Goal: Task Accomplishment & Management: Manage account settings

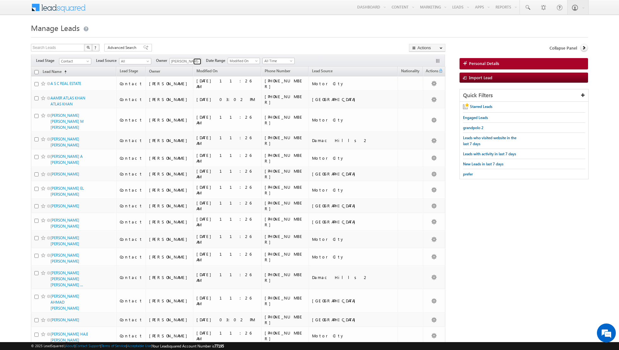
click at [194, 60] on link at bounding box center [197, 61] width 8 height 6
click at [194, 33] on h1 "Manage Leads" at bounding box center [309, 27] width 557 height 12
click at [197, 62] on span at bounding box center [197, 61] width 5 height 5
click at [189, 79] on link "[PERSON_NAME] [PERSON_NAME][EMAIL_ADDRESS][DOMAIN_NAME]" at bounding box center [201, 83] width 63 height 12
type input "[PERSON_NAME]"
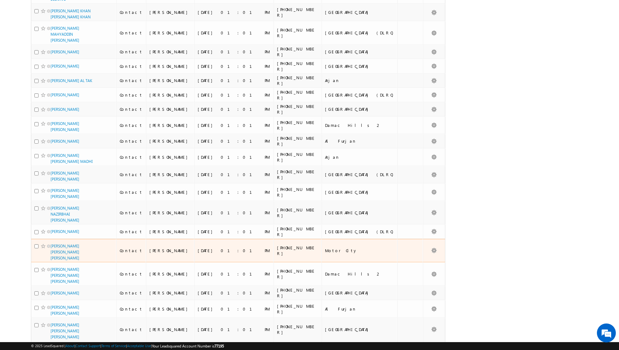
scroll to position [1337, 0]
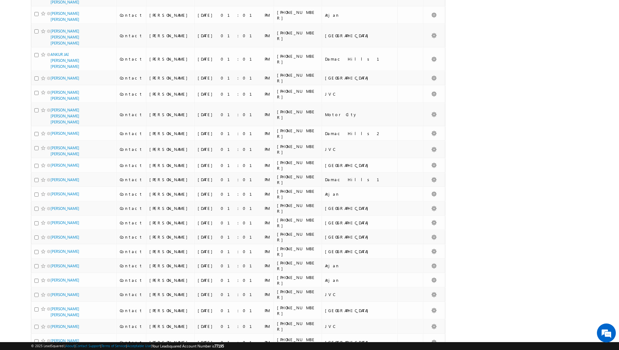
scroll to position [0, 0]
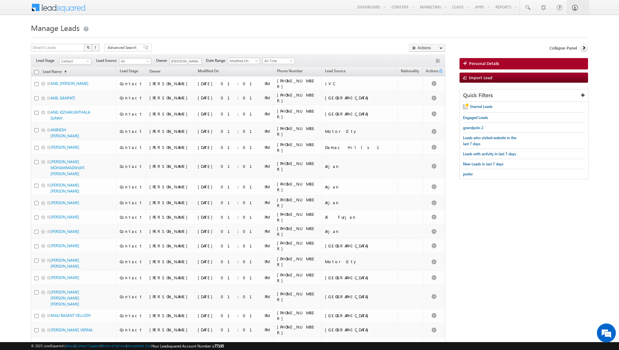
click at [36, 72] on input "checkbox" at bounding box center [36, 72] width 4 height 4
checkbox input "true"
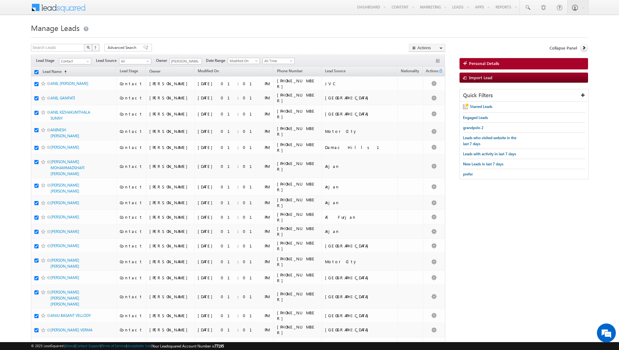
checkbox input "true"
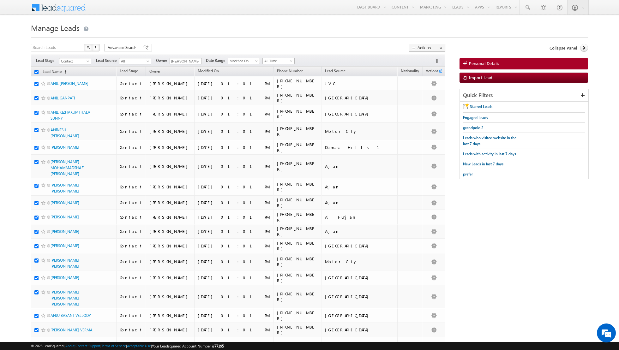
checkbox input "true"
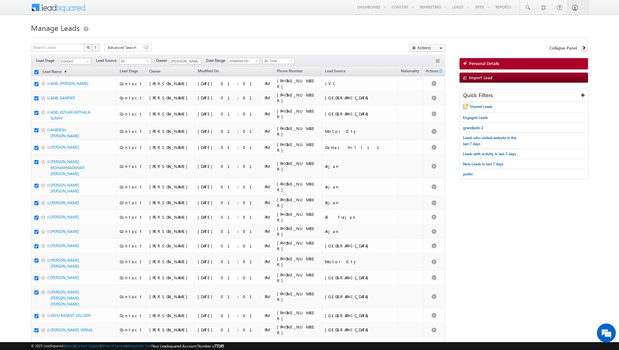
checkbox input "true"
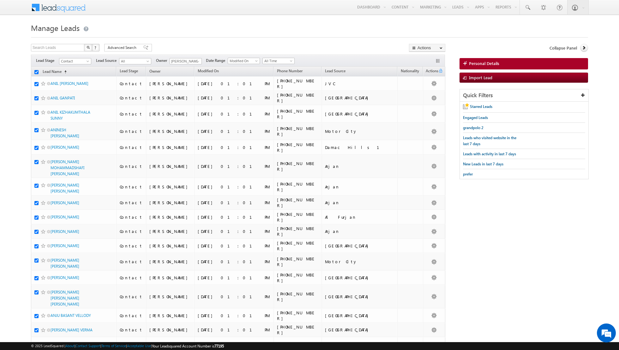
checkbox input "true"
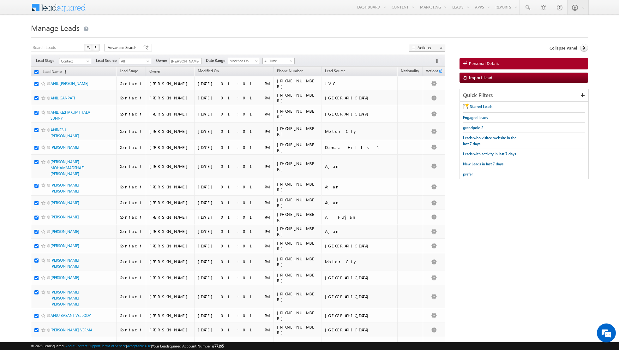
checkbox input "true"
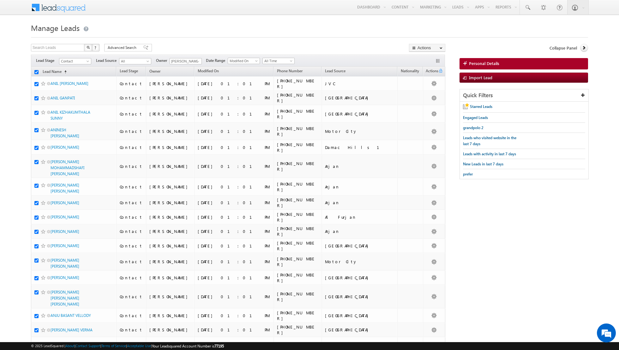
checkbox input "true"
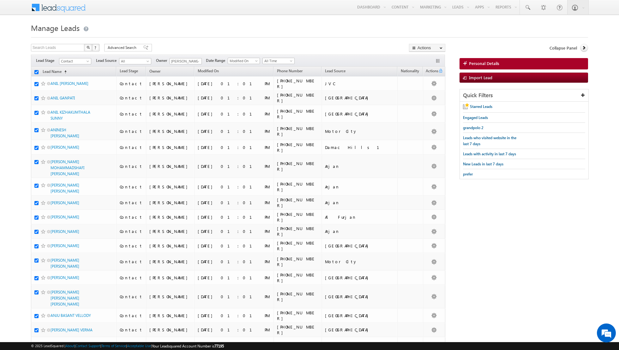
checkbox input "true"
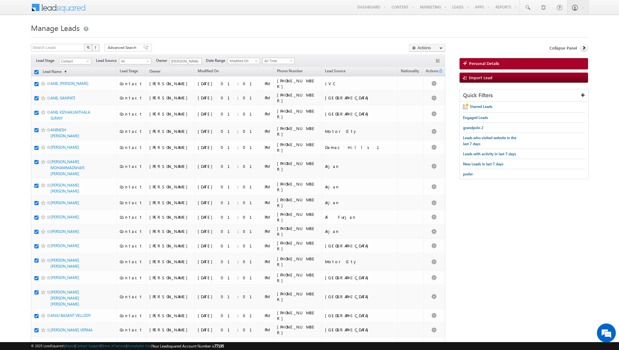
checkbox input "true"
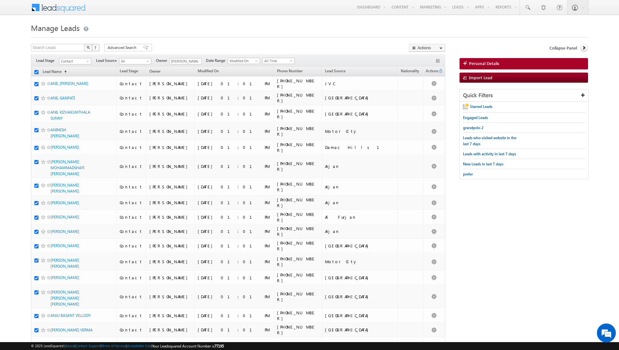
checkbox input "true"
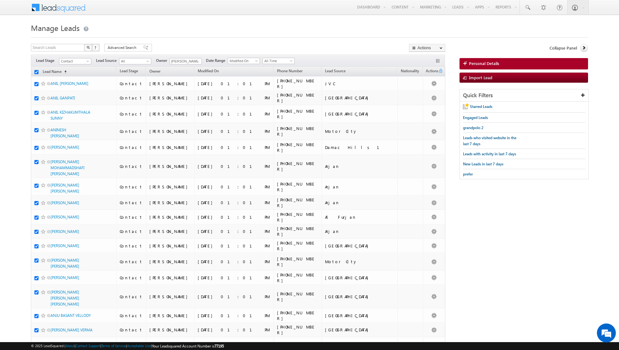
checkbox input "true"
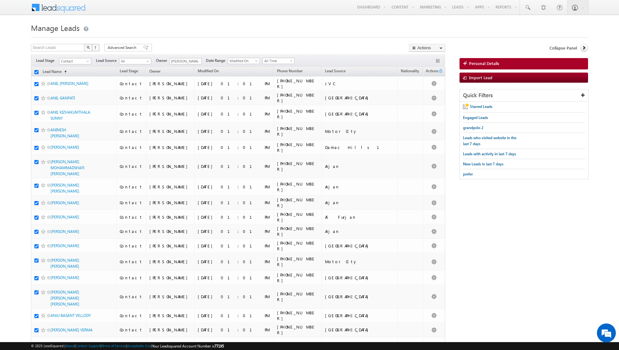
checkbox input "true"
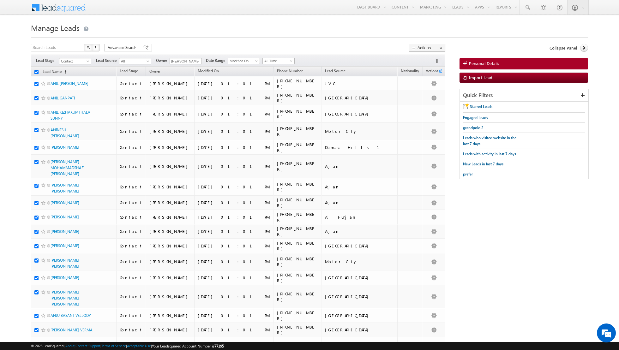
checkbox input "true"
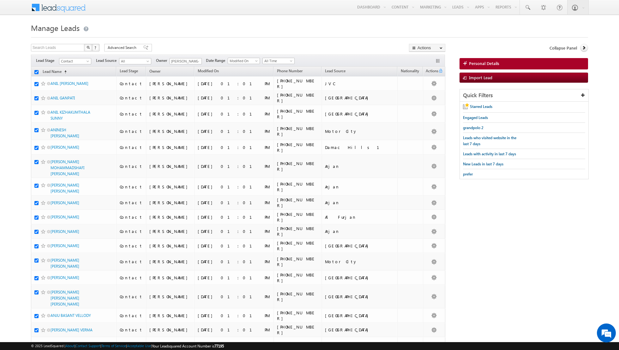
checkbox input "true"
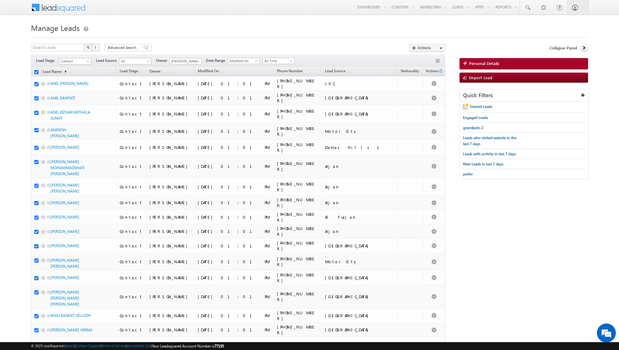
checkbox input "true"
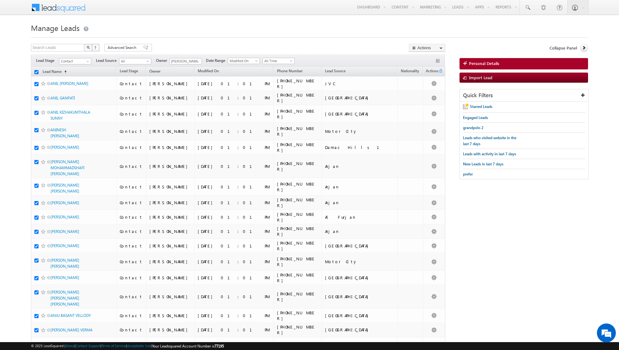
checkbox input "true"
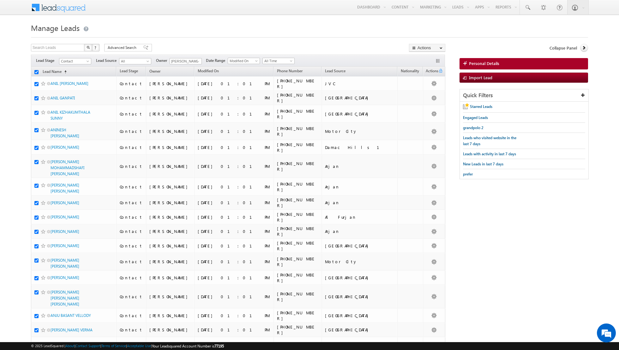
checkbox input "true"
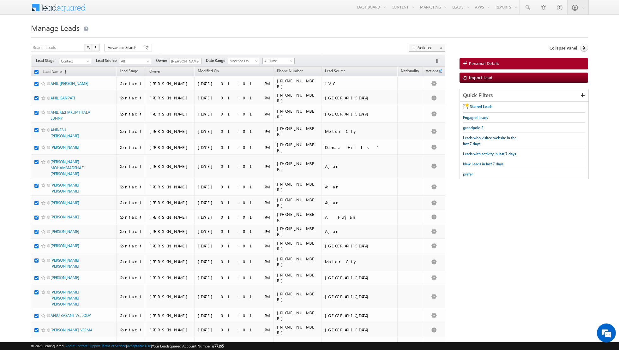
checkbox input "true"
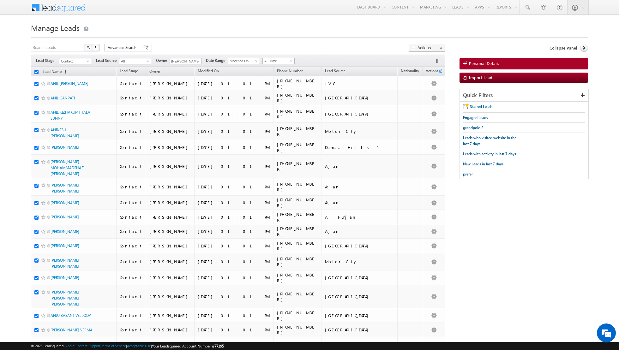
checkbox input "true"
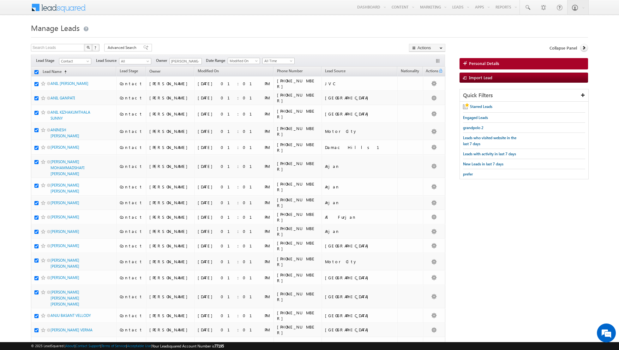
checkbox input "true"
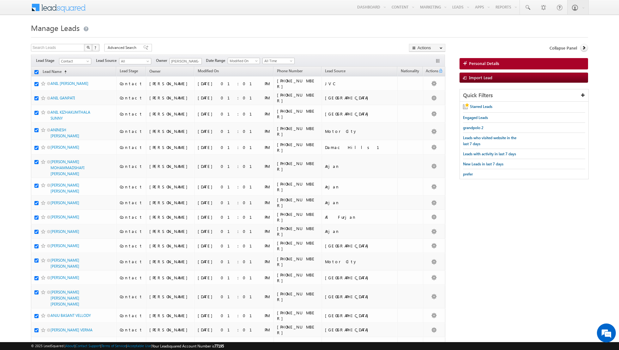
checkbox input "true"
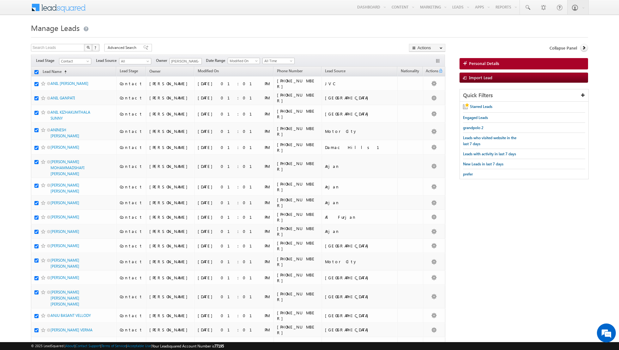
checkbox input "true"
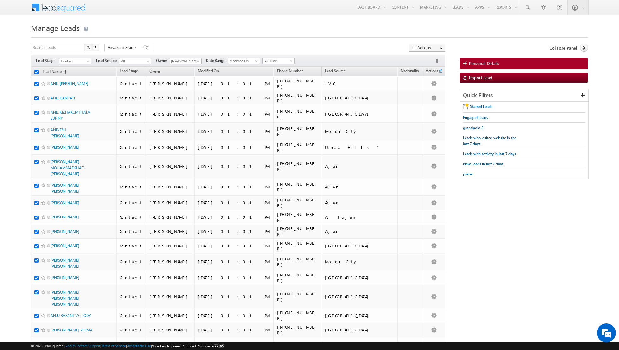
checkbox input "true"
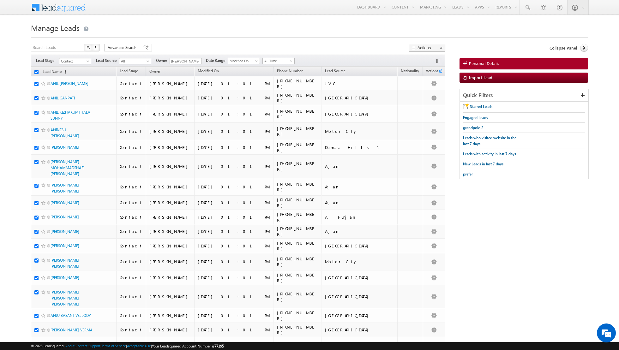
checkbox input "true"
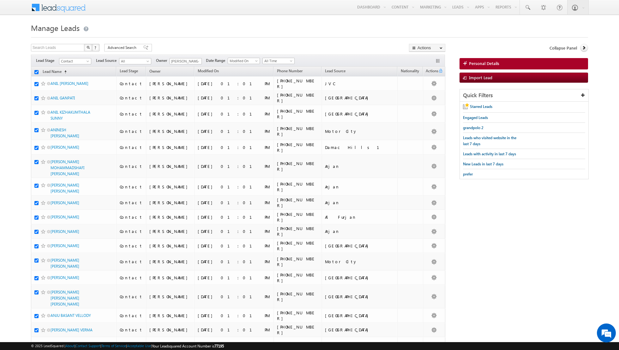
checkbox input "true"
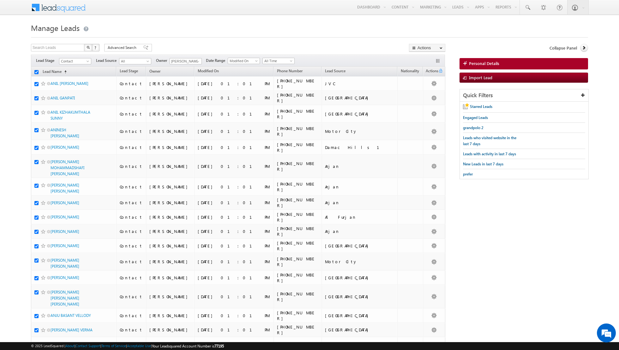
checkbox input "true"
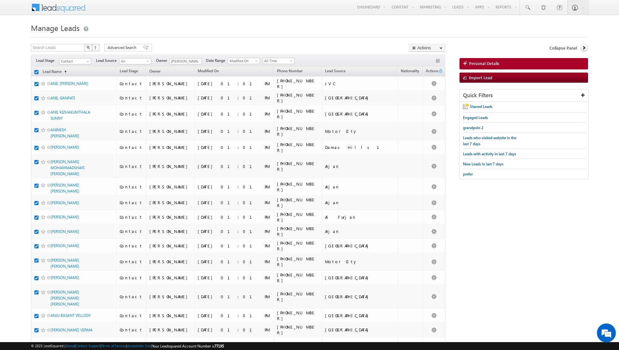
checkbox input "true"
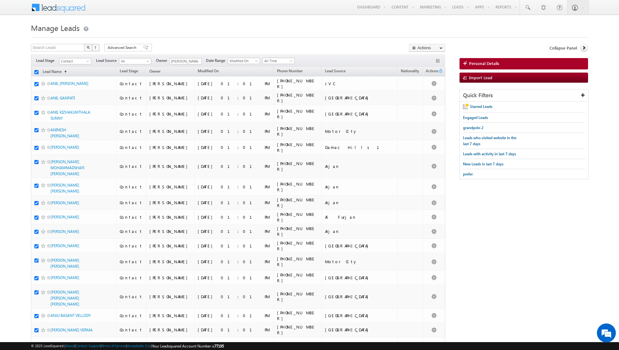
checkbox input "true"
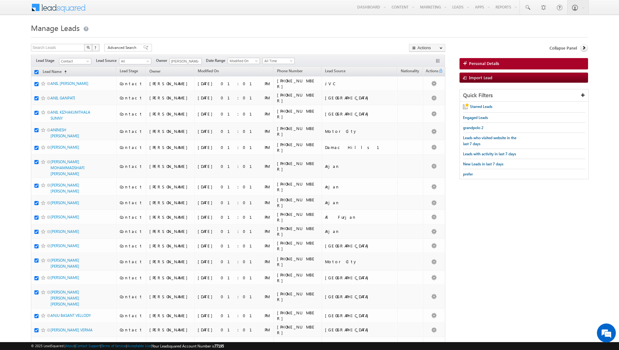
checkbox input "true"
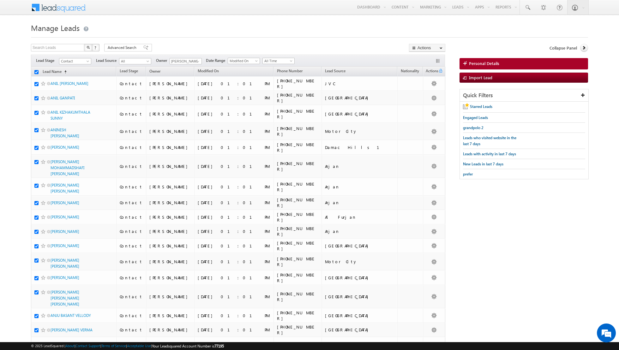
checkbox input "true"
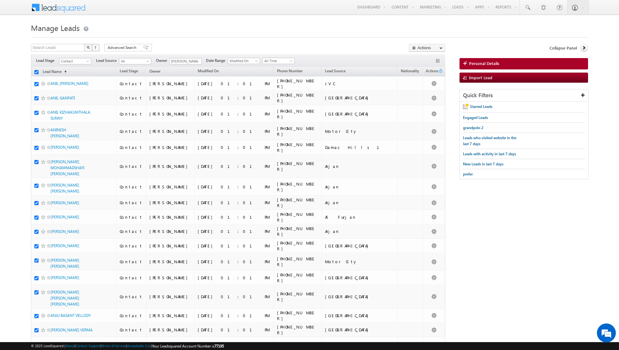
checkbox input "true"
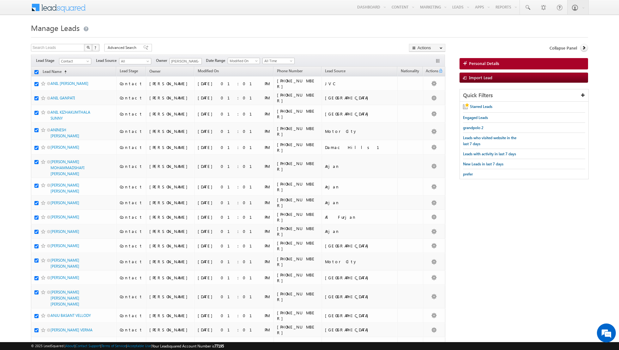
checkbox input "true"
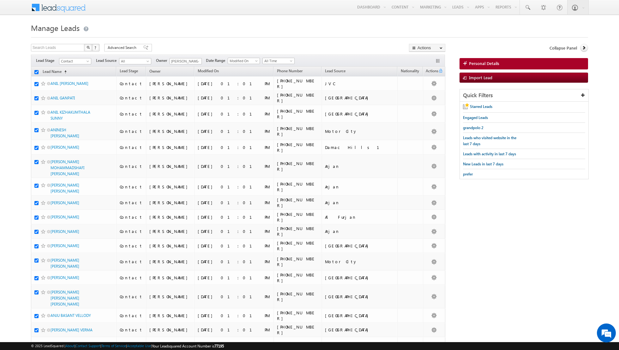
checkbox input "true"
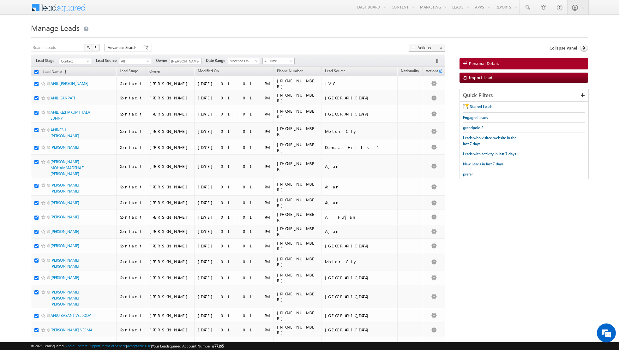
checkbox input "true"
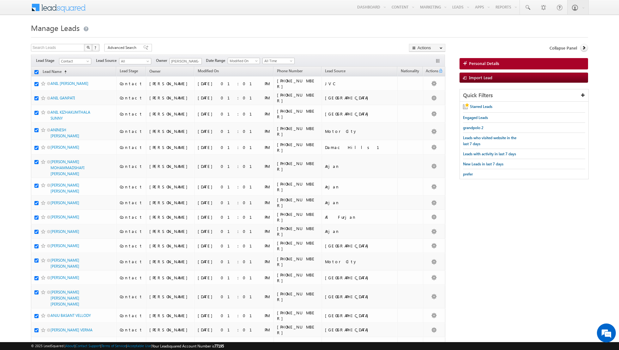
checkbox input "true"
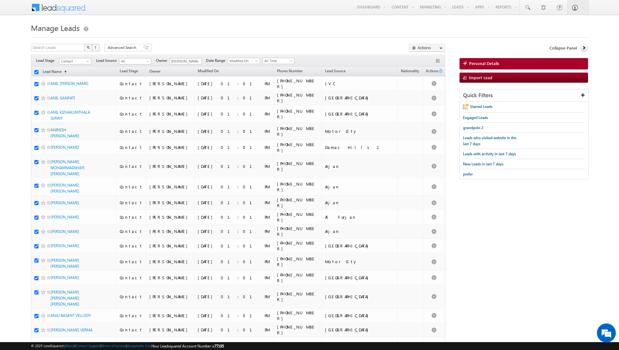
checkbox input "true"
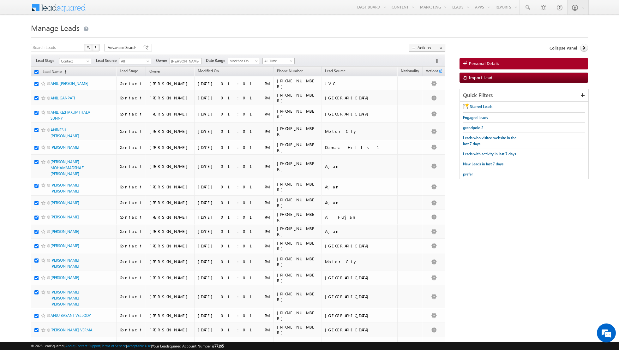
checkbox input "true"
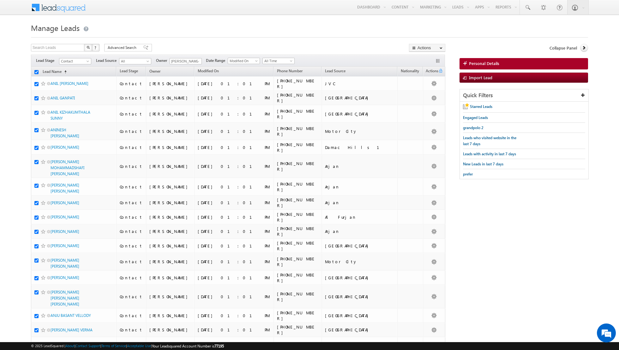
checkbox input "true"
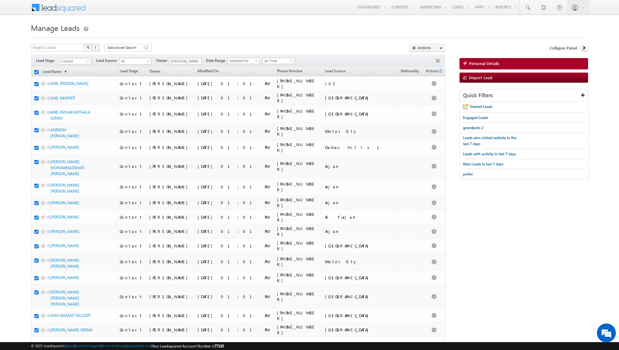
checkbox input "true"
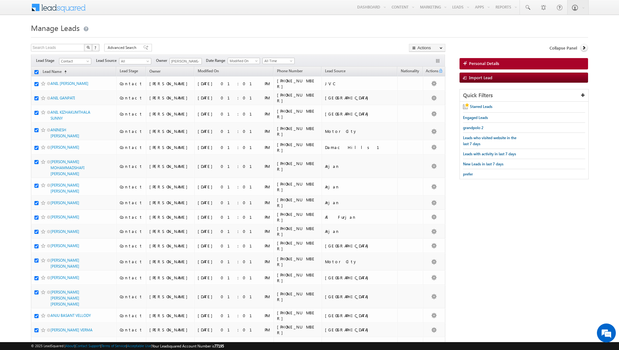
checkbox input "true"
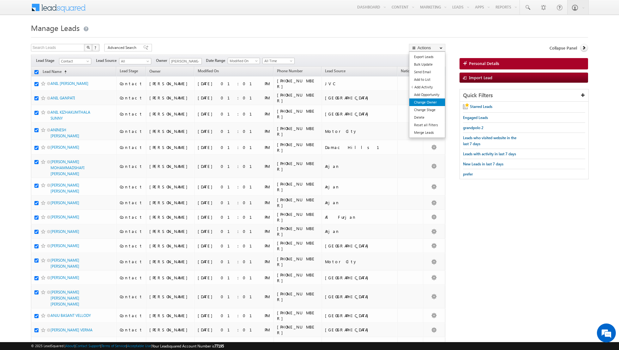
click at [428, 100] on link "Change Owner" at bounding box center [427, 103] width 36 height 8
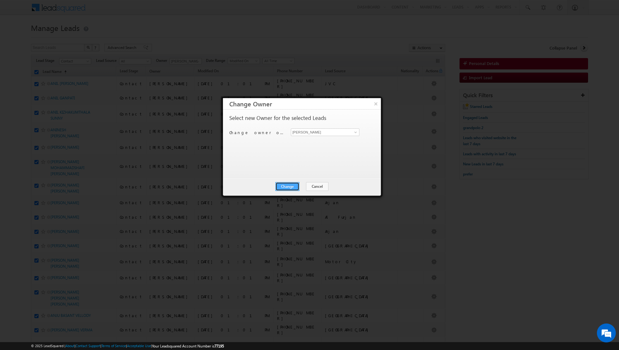
click at [296, 183] on button "Change" at bounding box center [287, 186] width 24 height 9
click at [304, 183] on button "Close" at bounding box center [303, 186] width 20 height 9
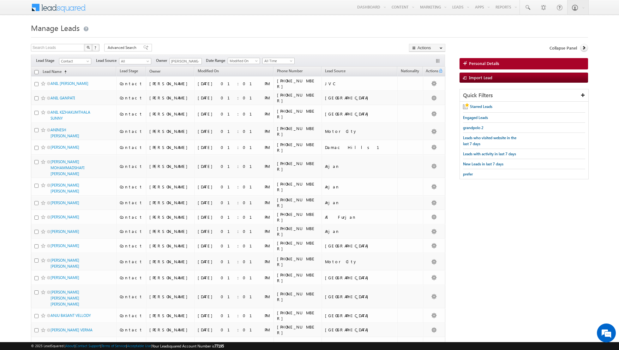
click at [35, 71] on input "checkbox" at bounding box center [36, 72] width 4 height 4
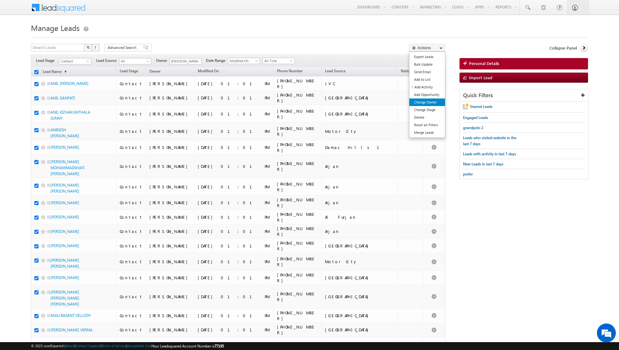
click at [429, 102] on link "Change Owner" at bounding box center [427, 103] width 36 height 8
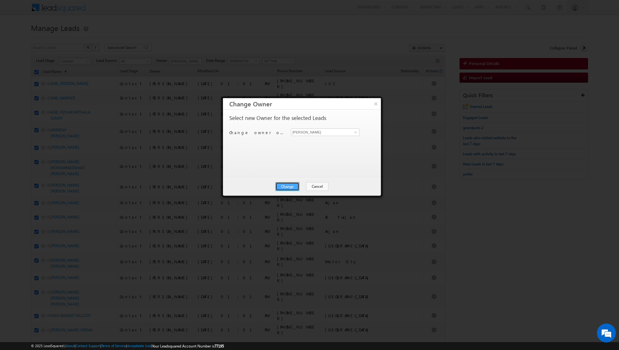
click at [288, 189] on button "Change" at bounding box center [287, 186] width 24 height 9
click at [303, 184] on button "Close" at bounding box center [303, 186] width 20 height 9
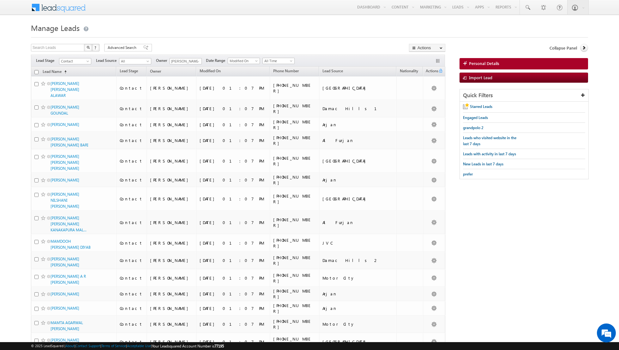
click at [36, 72] on input "checkbox" at bounding box center [36, 72] width 4 height 4
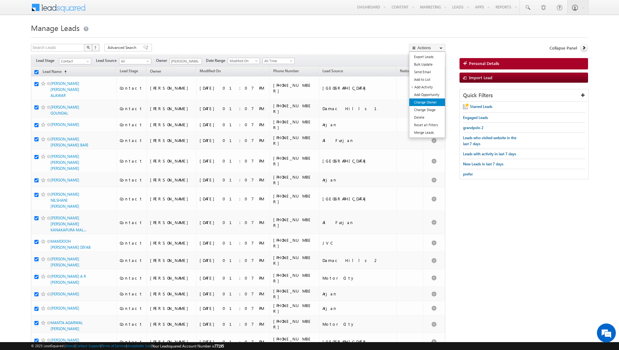
click at [424, 103] on link "Change Owner" at bounding box center [427, 103] width 36 height 8
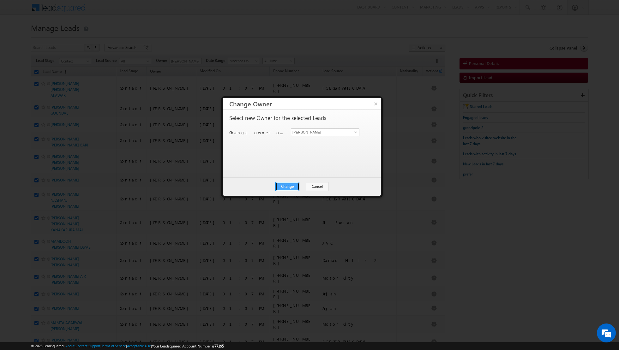
click at [287, 184] on button "Change" at bounding box center [287, 186] width 24 height 9
click at [302, 184] on button "Close" at bounding box center [303, 186] width 20 height 9
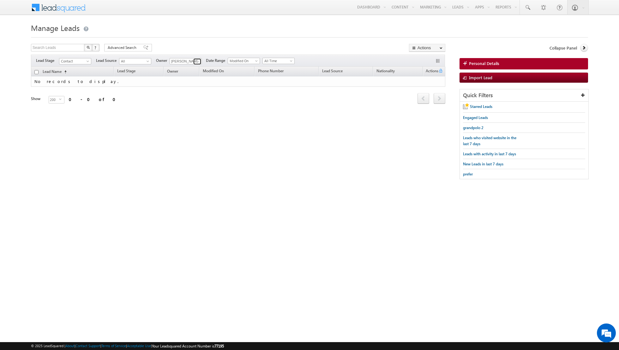
click at [197, 62] on span at bounding box center [197, 61] width 5 height 5
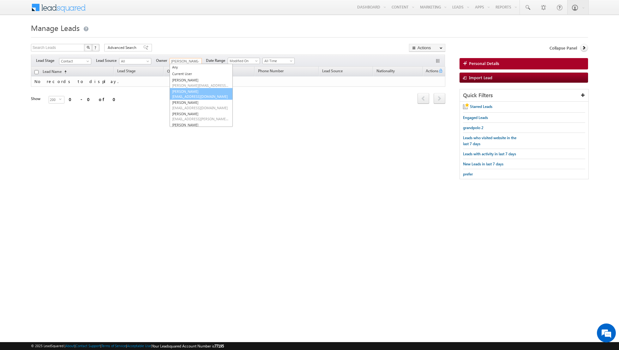
click at [186, 92] on link "[PERSON_NAME] [EMAIL_ADDRESS][DOMAIN_NAME]" at bounding box center [201, 94] width 63 height 12
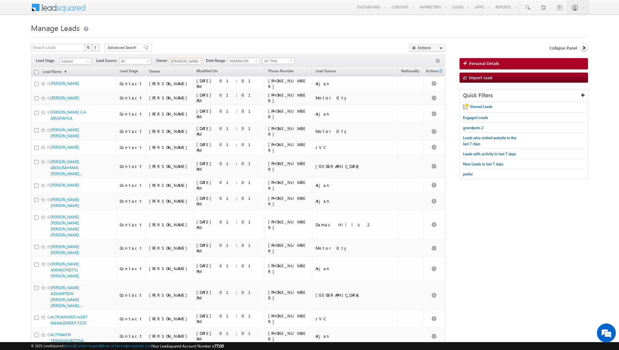
click at [37, 71] on input "checkbox" at bounding box center [36, 72] width 4 height 4
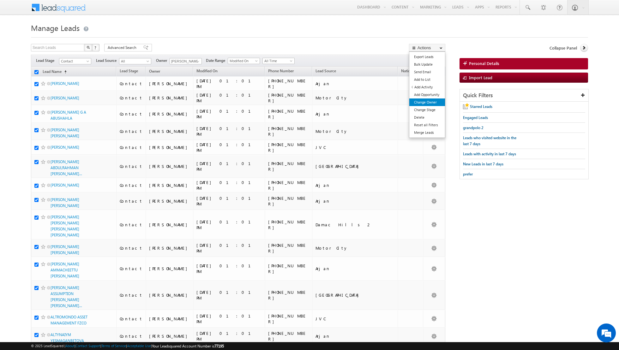
click at [424, 101] on link "Change Owner" at bounding box center [427, 103] width 36 height 8
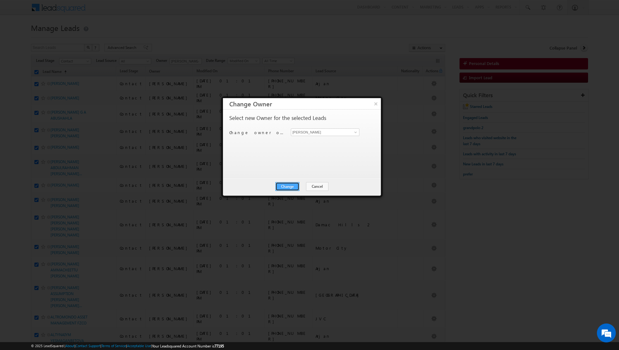
click at [286, 188] on button "Change" at bounding box center [287, 186] width 24 height 9
click at [300, 183] on button "Close" at bounding box center [303, 186] width 20 height 9
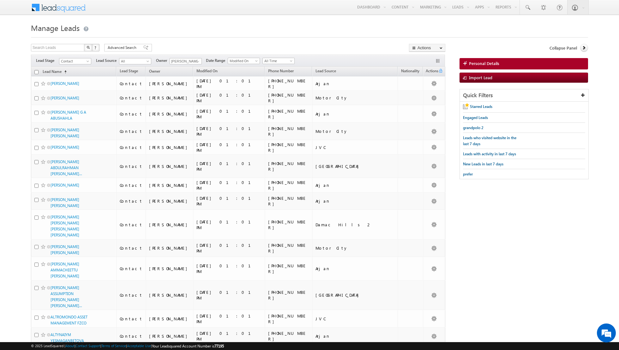
click at [37, 70] on input "checkbox" at bounding box center [36, 72] width 4 height 4
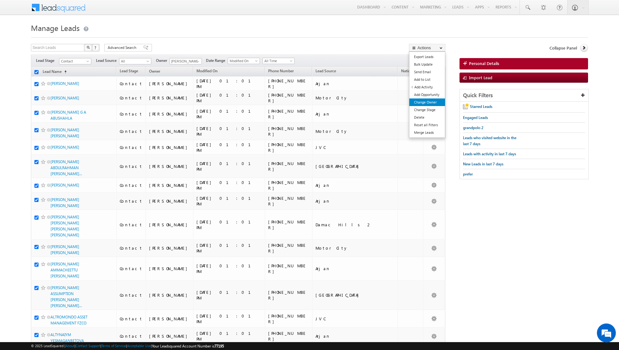
click at [421, 99] on link "Change Owner" at bounding box center [427, 103] width 36 height 8
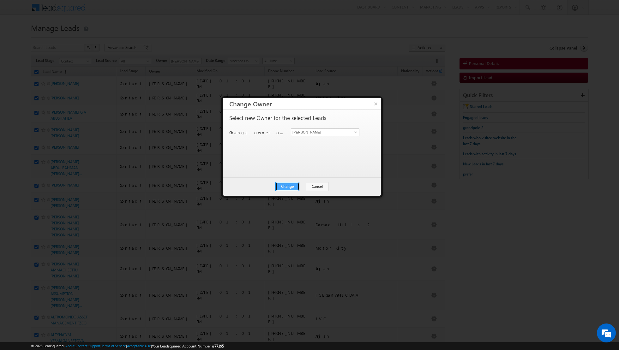
click at [289, 185] on button "Change" at bounding box center [287, 186] width 24 height 9
click at [304, 183] on button "Close" at bounding box center [303, 186] width 20 height 9
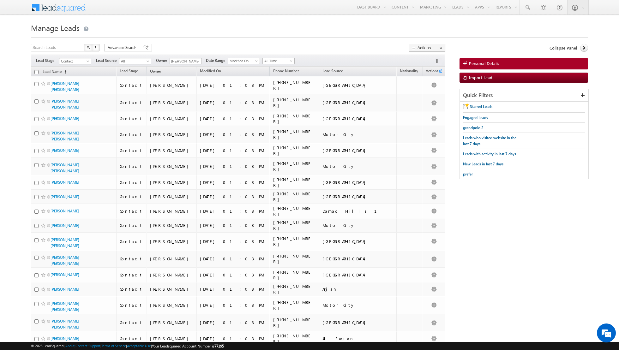
click at [35, 72] on input "checkbox" at bounding box center [36, 72] width 4 height 4
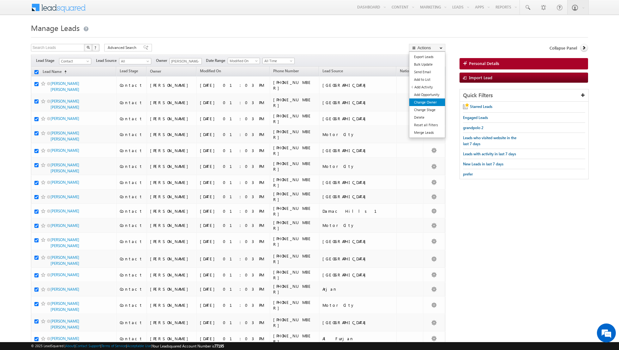
click at [421, 103] on link "Change Owner" at bounding box center [427, 103] width 36 height 8
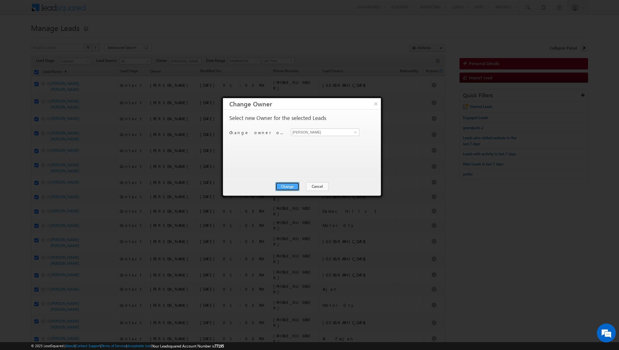
click at [284, 188] on button "Change" at bounding box center [287, 186] width 24 height 9
click at [304, 188] on button "Close" at bounding box center [303, 186] width 20 height 9
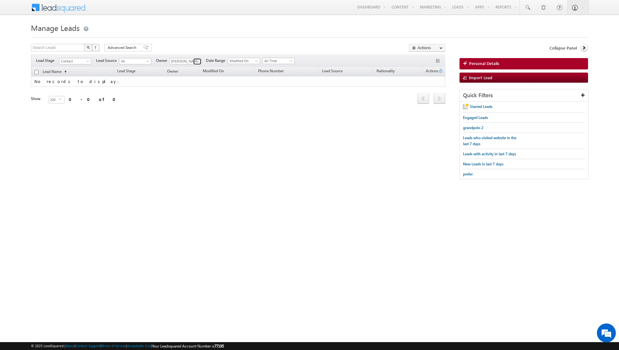
click at [194, 59] on link at bounding box center [197, 61] width 8 height 6
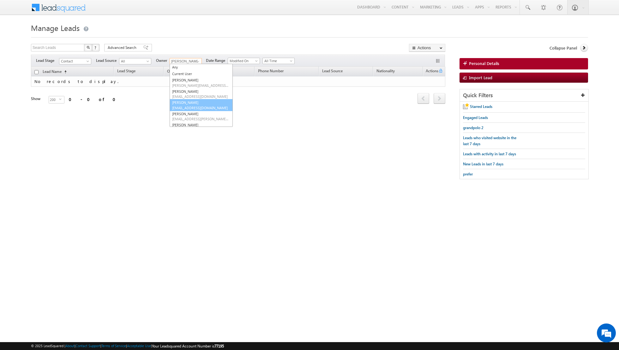
click at [186, 103] on link "[PERSON_NAME] [PERSON_NAME][EMAIL_ADDRESS][DOMAIN_NAME]" at bounding box center [201, 105] width 63 height 12
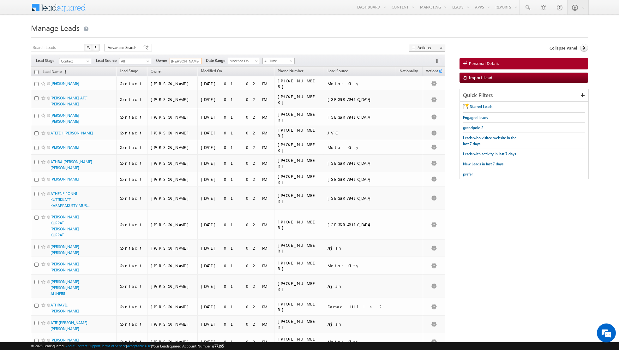
click at [37, 71] on input "checkbox" at bounding box center [36, 72] width 4 height 4
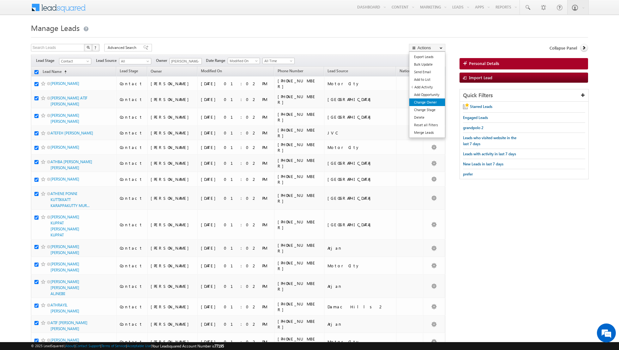
click at [425, 104] on link "Change Owner" at bounding box center [427, 103] width 36 height 8
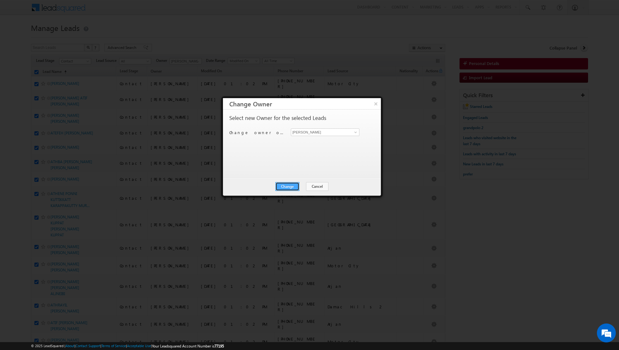
click at [289, 184] on button "Change" at bounding box center [287, 186] width 24 height 9
click at [301, 184] on button "Close" at bounding box center [303, 186] width 20 height 9
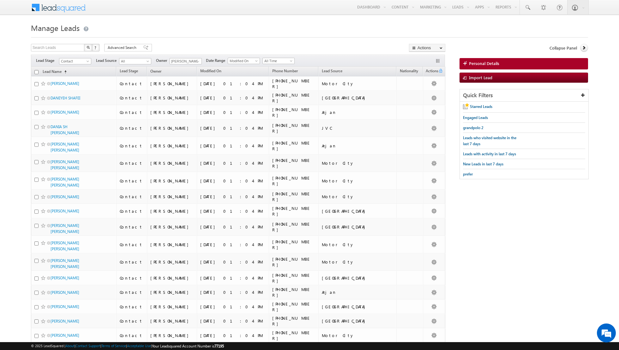
click at [38, 72] on input "checkbox" at bounding box center [36, 72] width 4 height 4
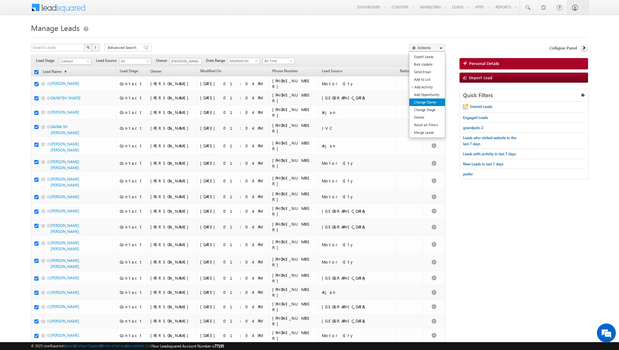
click at [428, 101] on link "Change Owner" at bounding box center [427, 103] width 36 height 8
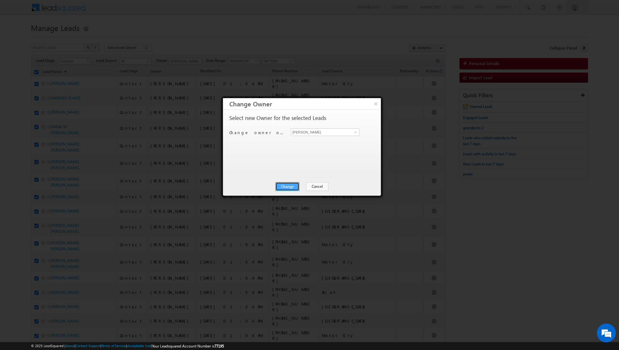
click at [290, 185] on button "Change" at bounding box center [287, 186] width 24 height 9
click at [301, 185] on button "Close" at bounding box center [303, 186] width 20 height 9
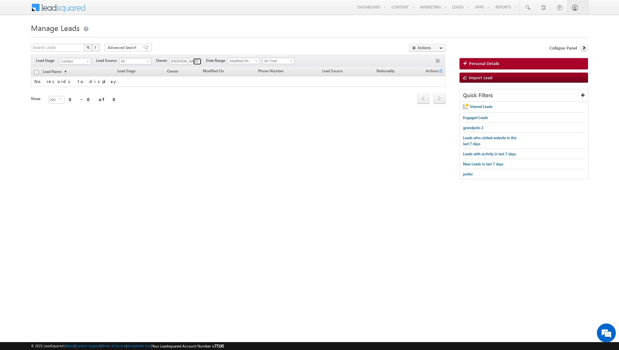
click at [195, 62] on span at bounding box center [197, 61] width 5 height 5
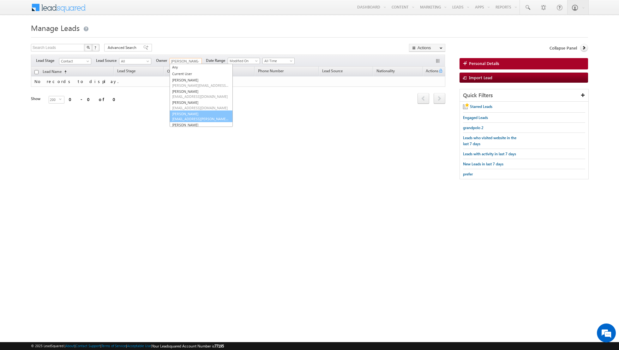
click at [188, 115] on link "[PERSON_NAME] [EMAIL_ADDRESS][PERSON_NAME][DOMAIN_NAME]" at bounding box center [201, 117] width 63 height 12
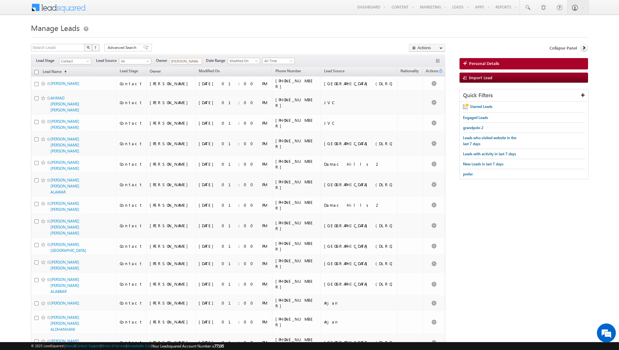
click at [37, 72] on input "checkbox" at bounding box center [36, 72] width 4 height 4
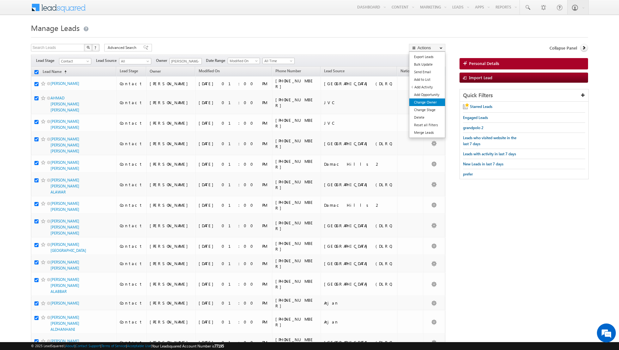
click at [434, 102] on link "Change Owner" at bounding box center [427, 103] width 36 height 8
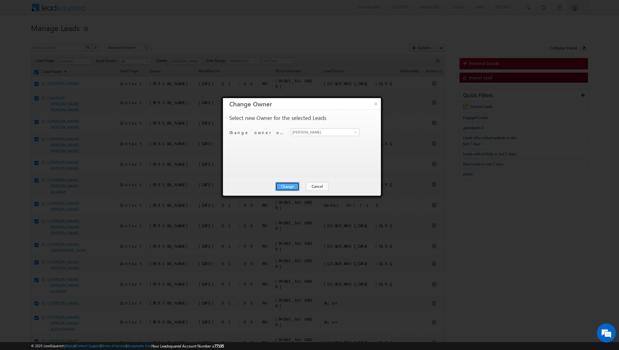
click at [288, 187] on button "Change" at bounding box center [287, 186] width 24 height 9
click at [305, 187] on button "Close" at bounding box center [303, 186] width 20 height 9
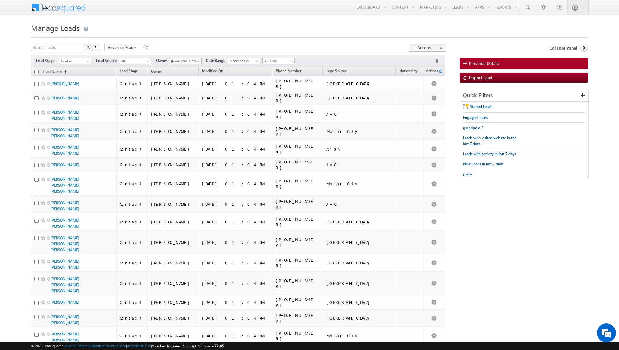
click at [38, 72] on input "checkbox" at bounding box center [36, 72] width 4 height 4
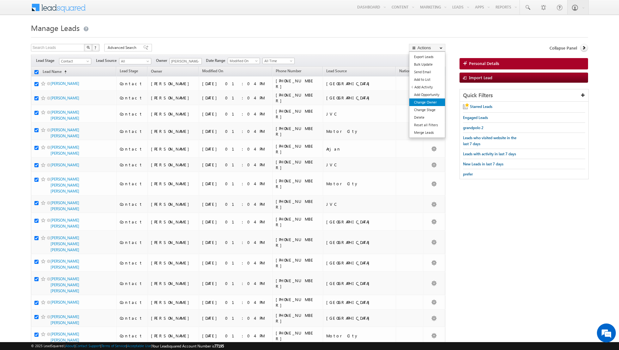
click at [418, 102] on link "Change Owner" at bounding box center [427, 103] width 36 height 8
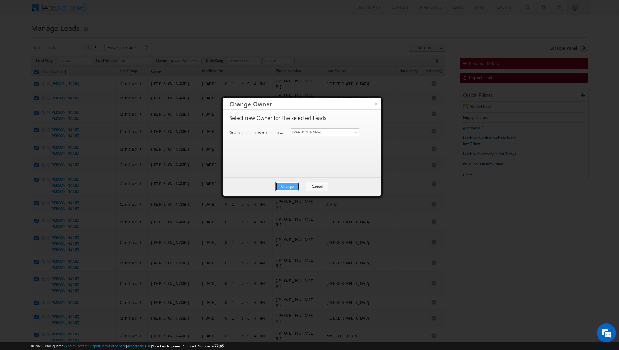
click at [289, 184] on button "Change" at bounding box center [287, 186] width 24 height 9
click at [308, 184] on button "Close" at bounding box center [303, 186] width 20 height 9
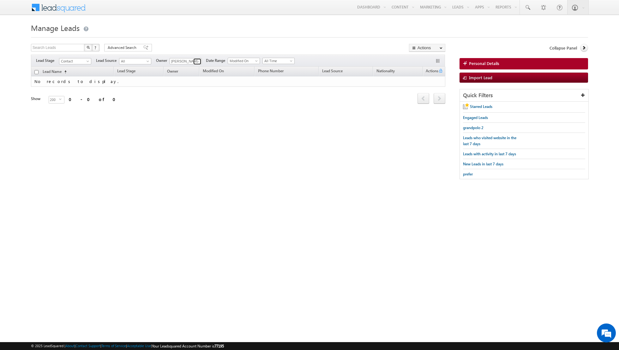
click at [195, 58] on link at bounding box center [197, 61] width 8 height 6
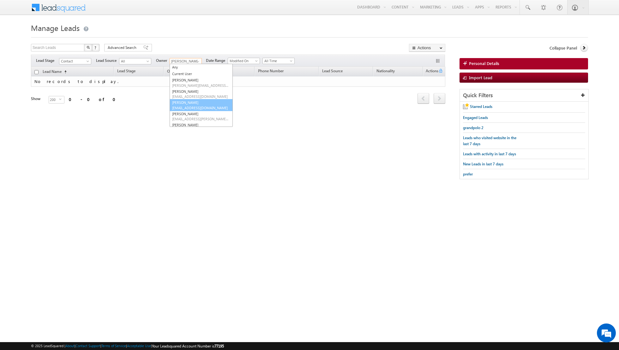
scroll to position [27, 0]
click at [187, 96] on link "[PERSON_NAME] [PERSON_NAME][EMAIL_ADDRESS][DOMAIN_NAME]" at bounding box center [201, 100] width 63 height 12
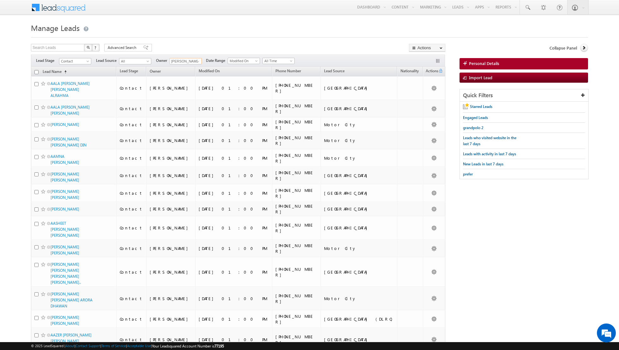
click at [37, 71] on input "checkbox" at bounding box center [36, 72] width 4 height 4
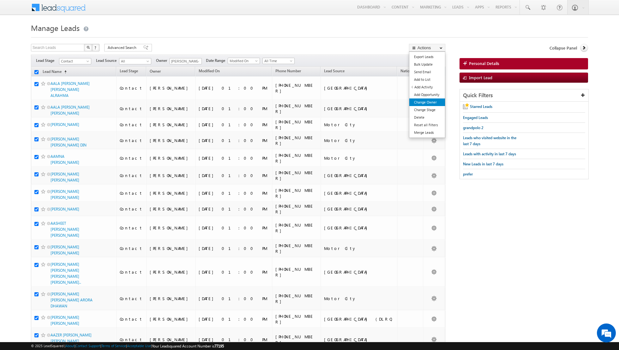
click at [423, 102] on link "Change Owner" at bounding box center [427, 103] width 36 height 8
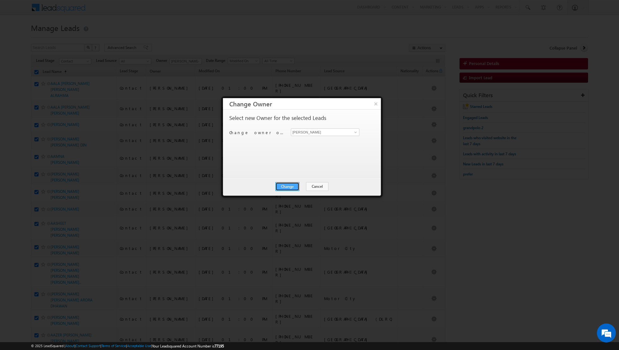
click at [286, 184] on button "Change" at bounding box center [287, 186] width 24 height 9
click at [298, 186] on button "Close" at bounding box center [303, 186] width 20 height 9
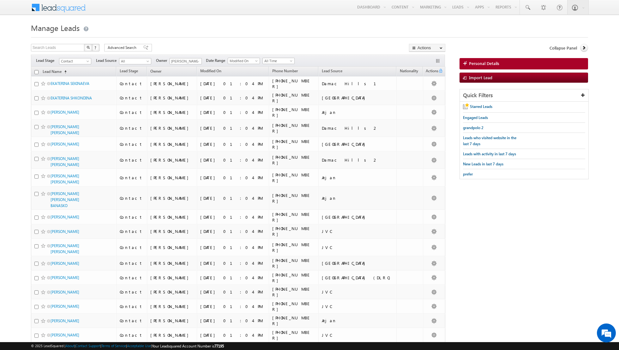
click at [36, 72] on input "checkbox" at bounding box center [36, 72] width 4 height 4
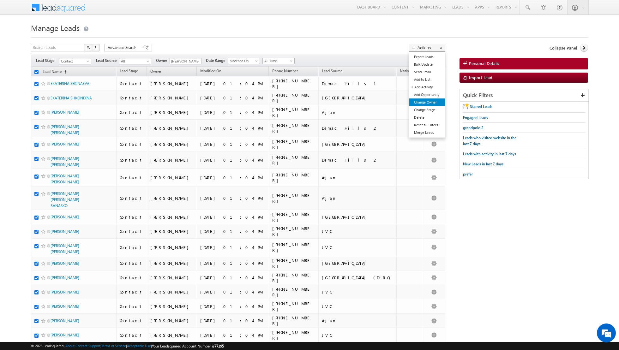
click at [425, 102] on link "Change Owner" at bounding box center [427, 103] width 36 height 8
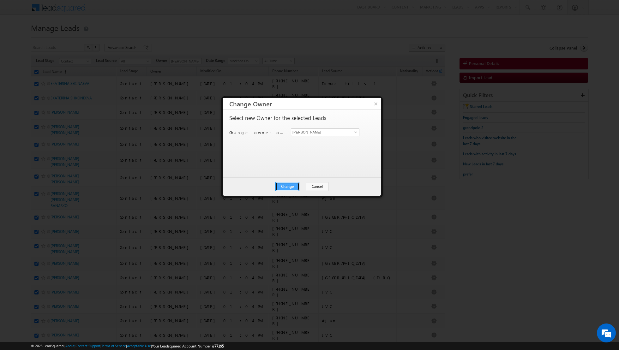
click at [289, 187] on button "Change" at bounding box center [287, 186] width 24 height 9
click at [303, 188] on button "Close" at bounding box center [303, 186] width 20 height 9
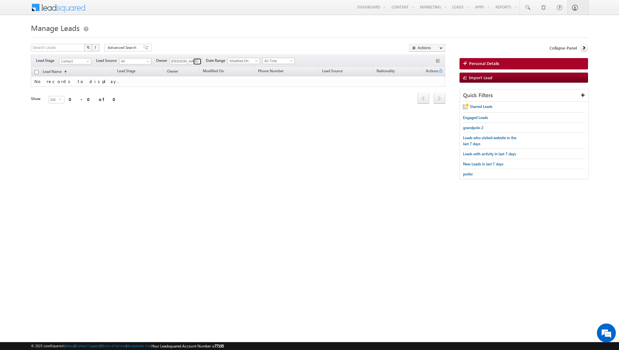
click at [197, 60] on span at bounding box center [197, 61] width 5 height 5
click at [306, 161] on div "Search Leads X ? 0 results found Advanced Search Advanced Search Advanced searc…" at bounding box center [309, 115] width 557 height 142
click at [198, 61] on span at bounding box center [197, 61] width 5 height 5
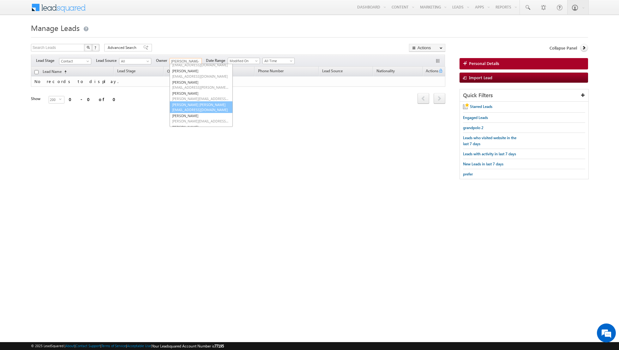
click at [195, 107] on span "[EMAIL_ADDRESS][DOMAIN_NAME]" at bounding box center [200, 109] width 57 height 5
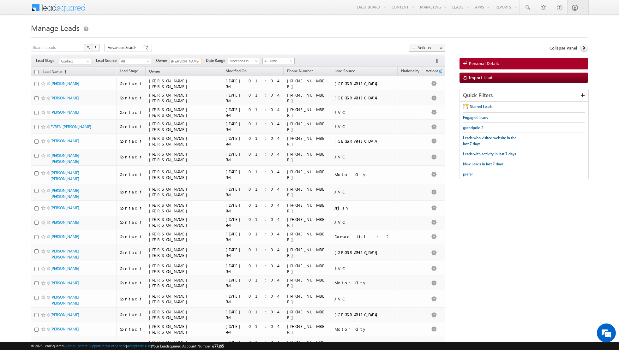
click at [37, 72] on input "checkbox" at bounding box center [36, 72] width 4 height 4
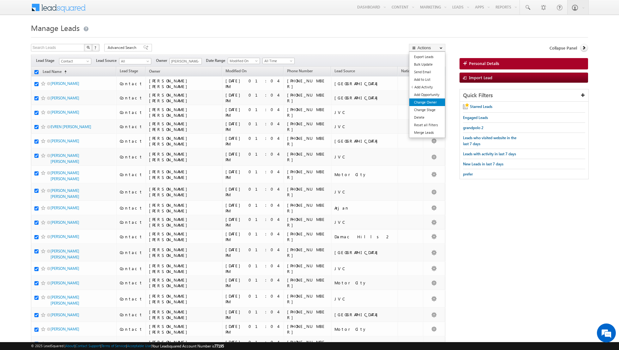
click at [426, 104] on link "Change Owner" at bounding box center [427, 103] width 36 height 8
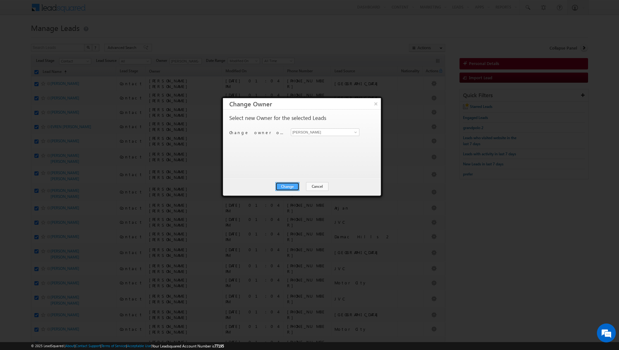
click at [285, 185] on button "Change" at bounding box center [287, 186] width 24 height 9
click at [301, 188] on button "Close" at bounding box center [303, 186] width 20 height 9
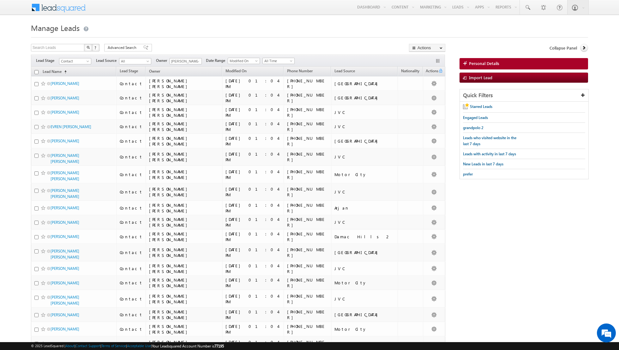
click at [36, 73] on input "checkbox" at bounding box center [36, 72] width 4 height 4
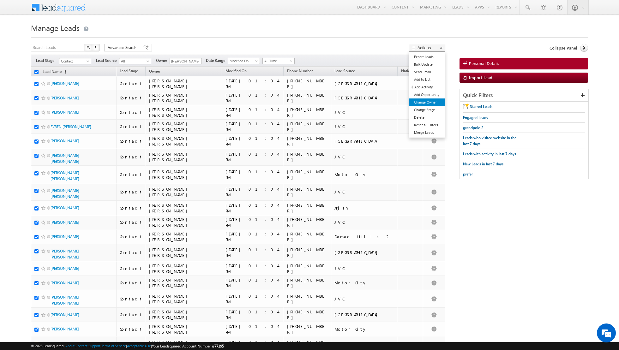
click at [422, 103] on link "Change Owner" at bounding box center [427, 103] width 36 height 8
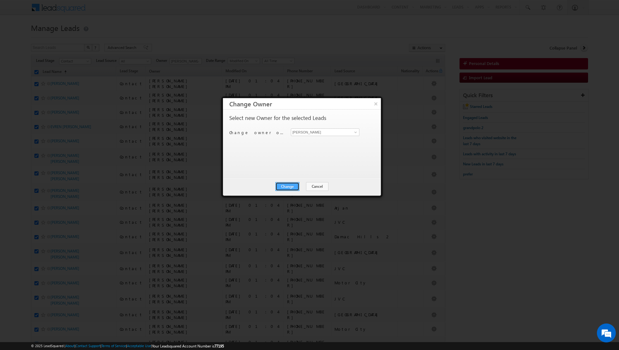
click at [284, 185] on button "Change" at bounding box center [287, 186] width 24 height 9
click at [302, 188] on button "Close" at bounding box center [303, 186] width 20 height 9
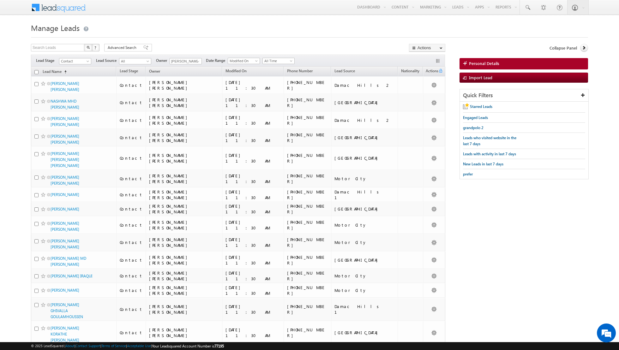
click at [37, 72] on input "checkbox" at bounding box center [36, 72] width 4 height 4
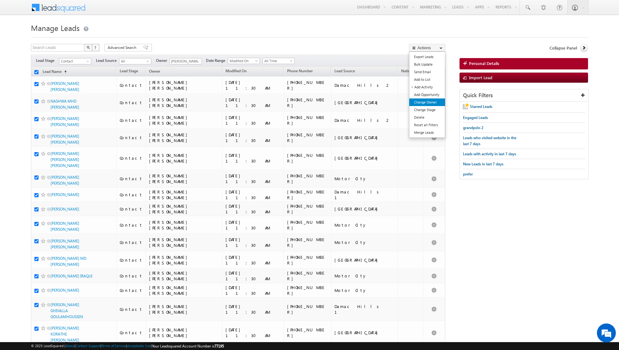
click at [423, 103] on link "Change Owner" at bounding box center [427, 103] width 36 height 8
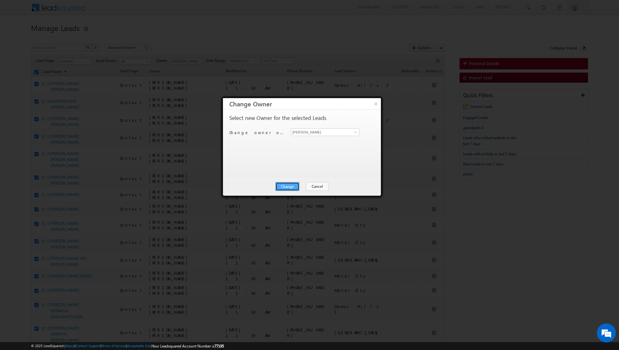
click at [289, 184] on button "Change" at bounding box center [287, 186] width 24 height 9
click at [302, 184] on button "Close" at bounding box center [303, 186] width 20 height 9
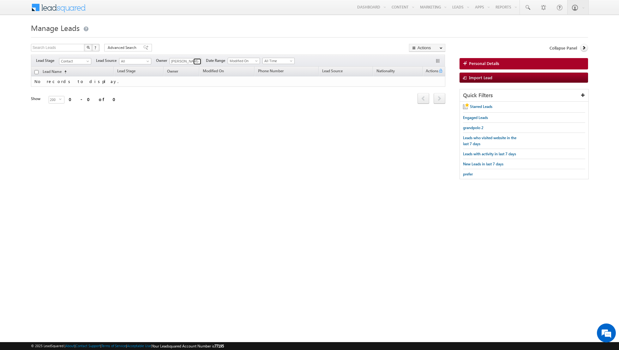
click at [195, 62] on span at bounding box center [197, 61] width 5 height 5
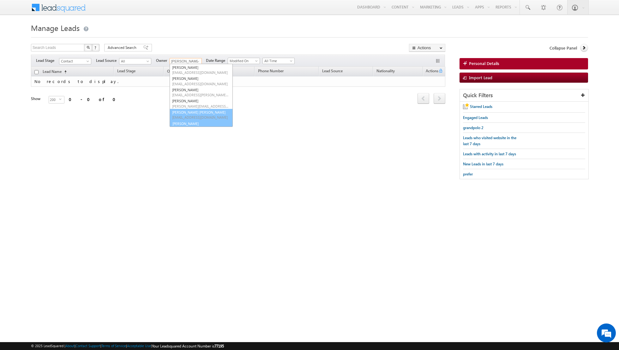
scroll to position [29, 0]
click at [188, 120] on link "[PERSON_NAME] [PERSON_NAME][EMAIL_ADDRESS][PERSON_NAME][DOMAIN_NAME]" at bounding box center [201, 121] width 63 height 12
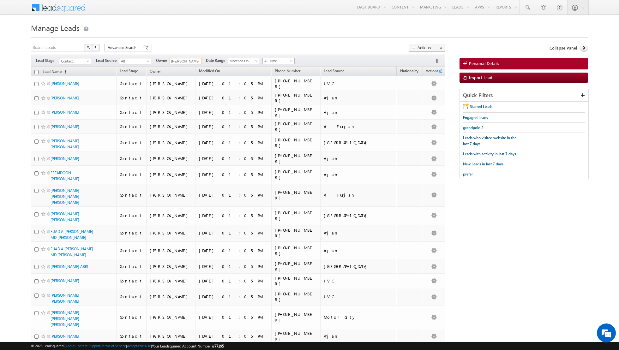
click at [36, 72] on input "checkbox" at bounding box center [36, 72] width 4 height 4
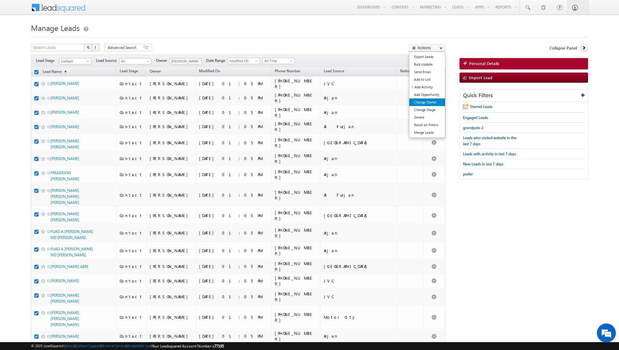
click at [430, 101] on link "Change Owner" at bounding box center [427, 103] width 36 height 8
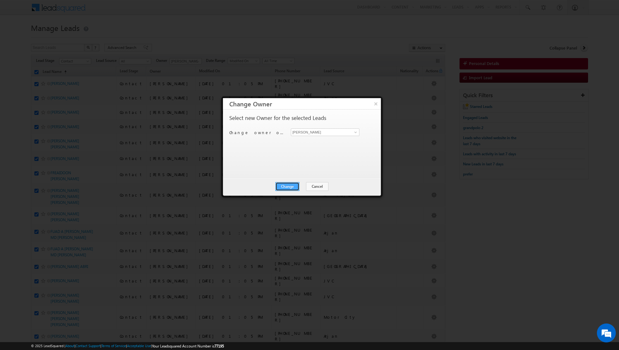
click at [292, 188] on button "Change" at bounding box center [287, 186] width 24 height 9
click at [302, 185] on button "Close" at bounding box center [303, 186] width 20 height 9
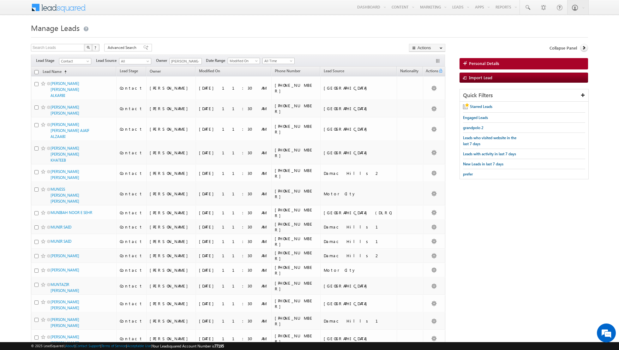
click at [35, 71] on input "checkbox" at bounding box center [36, 72] width 4 height 4
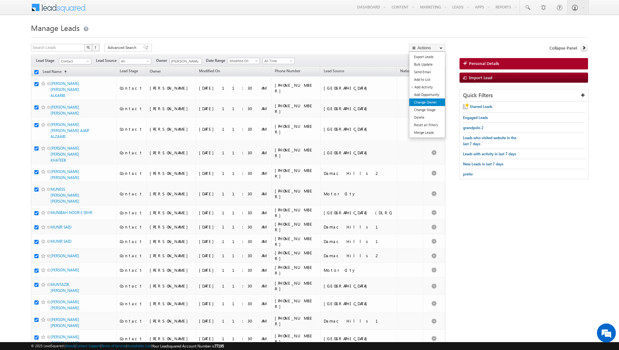
click at [424, 102] on link "Change Owner" at bounding box center [427, 103] width 36 height 8
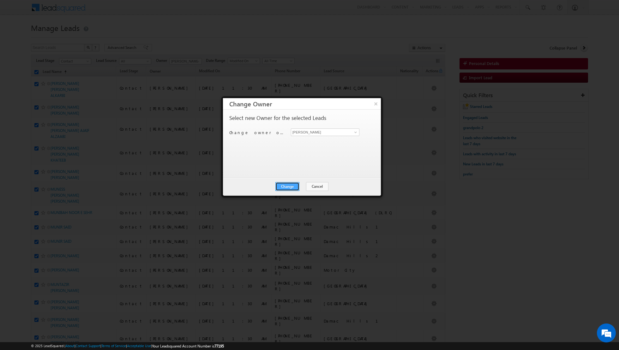
click at [290, 187] on button "Change" at bounding box center [287, 186] width 24 height 9
click at [302, 185] on button "Close" at bounding box center [303, 186] width 20 height 9
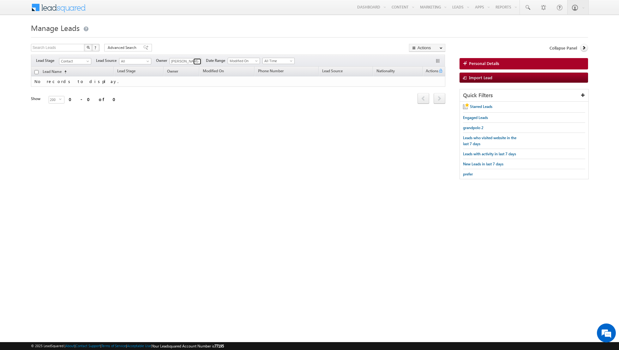
click at [196, 61] on span at bounding box center [197, 61] width 5 height 5
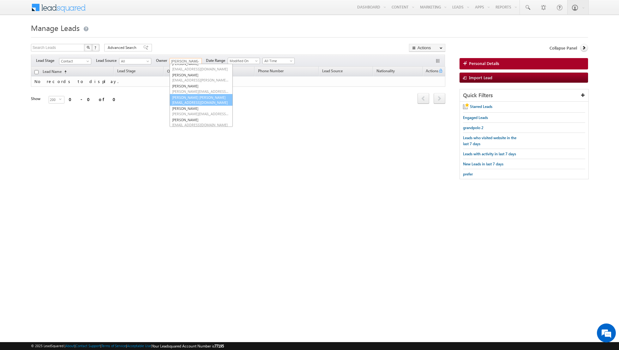
scroll to position [41, 0]
click at [189, 118] on link "[PERSON_NAME] [PERSON_NAME][EMAIL_ADDRESS][PERSON_NAME][DOMAIN_NAME]" at bounding box center [201, 120] width 63 height 12
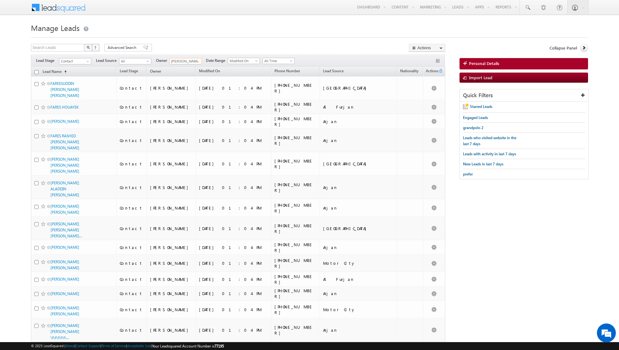
click at [36, 72] on input "checkbox" at bounding box center [36, 72] width 4 height 4
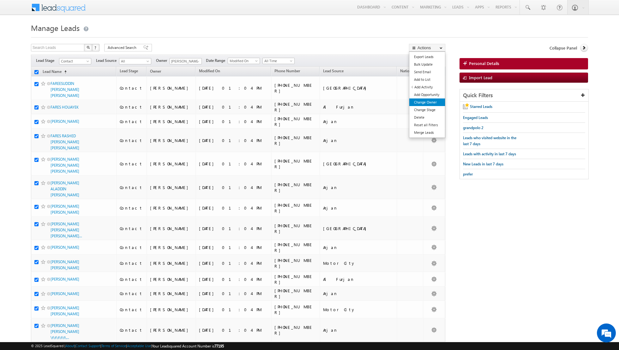
click at [424, 104] on link "Change Owner" at bounding box center [427, 103] width 36 height 8
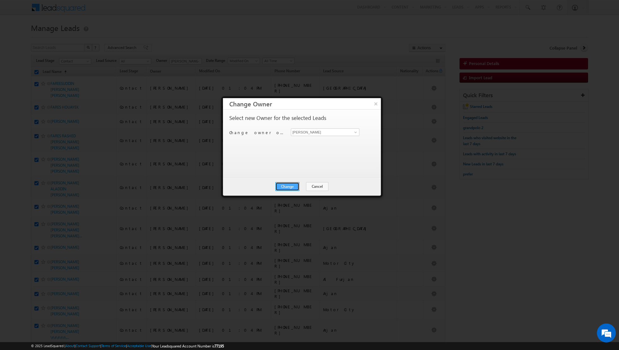
click at [287, 185] on button "Change" at bounding box center [287, 186] width 24 height 9
click at [301, 184] on button "Close" at bounding box center [303, 186] width 20 height 9
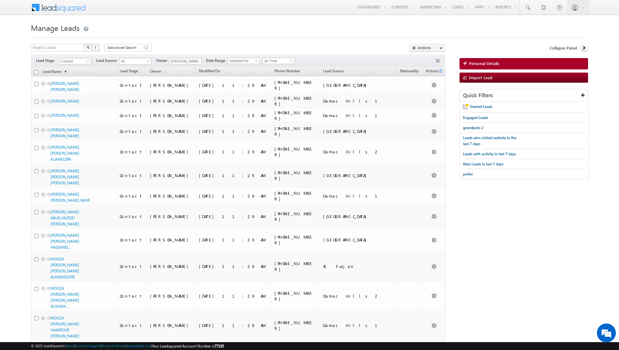
click at [37, 71] on input "checkbox" at bounding box center [36, 72] width 4 height 4
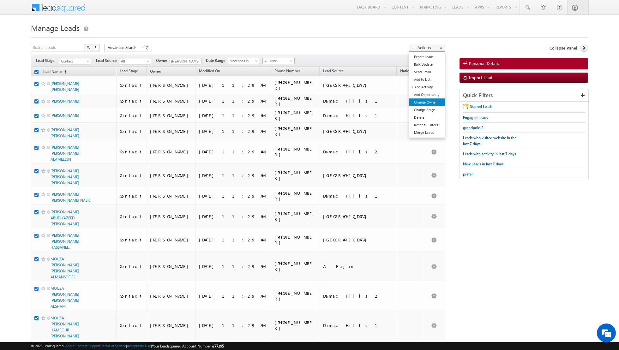
click at [432, 104] on link "Change Owner" at bounding box center [427, 103] width 36 height 8
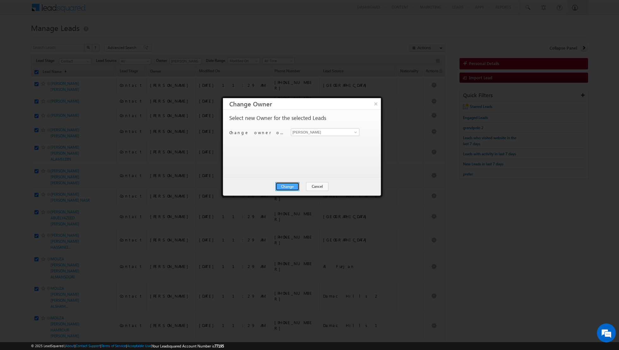
click at [290, 185] on button "Change" at bounding box center [287, 186] width 24 height 9
click at [303, 185] on button "Close" at bounding box center [303, 186] width 20 height 9
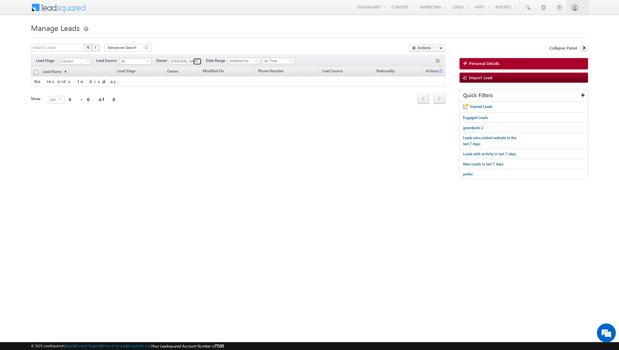
click at [195, 64] on link at bounding box center [197, 61] width 8 height 6
click at [182, 117] on link "[PERSON_NAME] [EMAIL_ADDRESS][PERSON_NAME][DOMAIN_NAME]" at bounding box center [201, 121] width 63 height 12
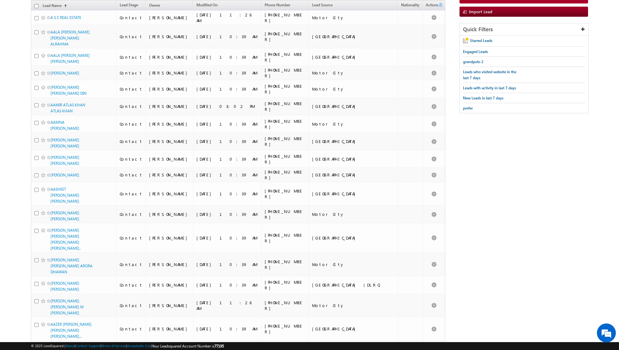
scroll to position [0, 0]
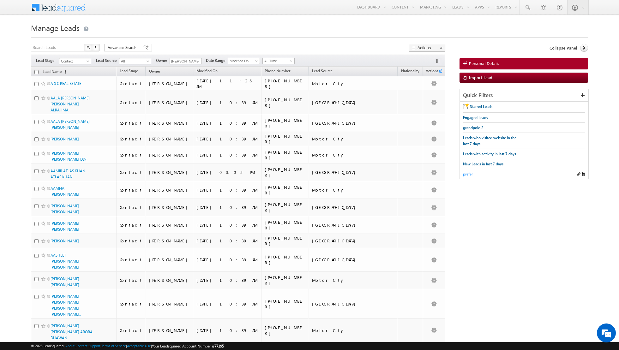
click at [468, 173] on span "prefer" at bounding box center [468, 174] width 10 height 5
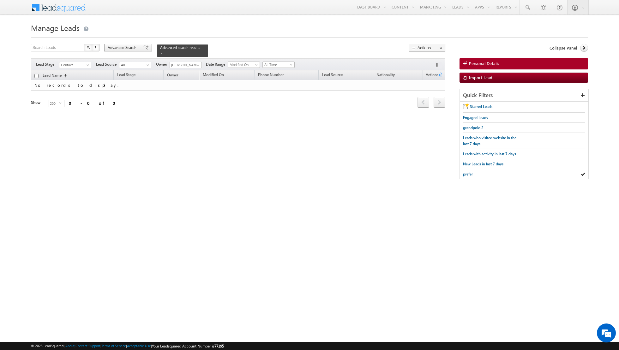
click at [143, 47] on span at bounding box center [145, 47] width 5 height 4
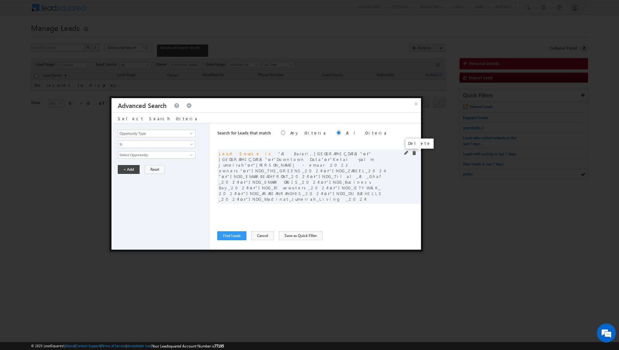
click at [415, 154] on span at bounding box center [414, 153] width 4 height 4
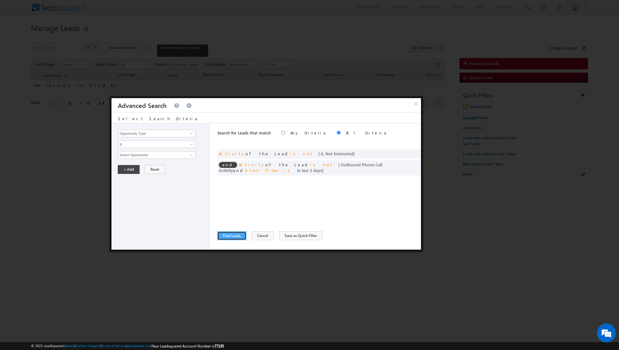
click at [233, 235] on button "Find Leads" at bounding box center [231, 235] width 29 height 9
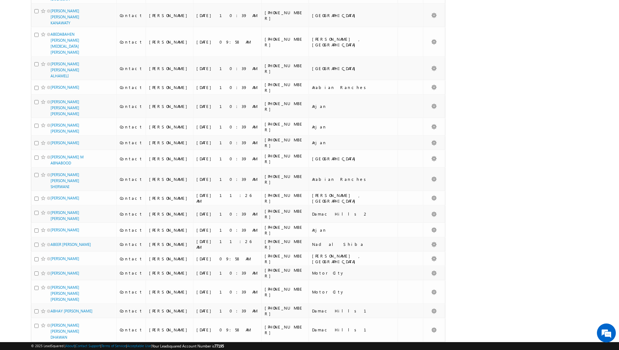
scroll to position [3263, 0]
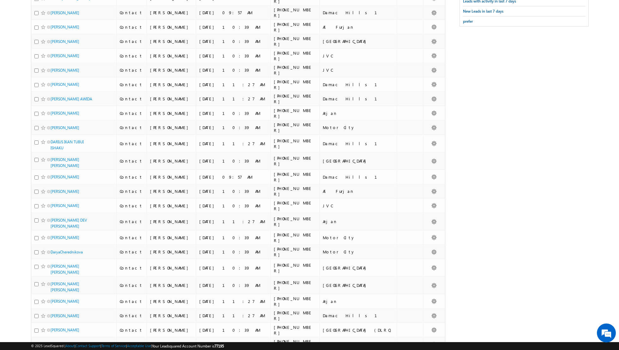
scroll to position [0, 0]
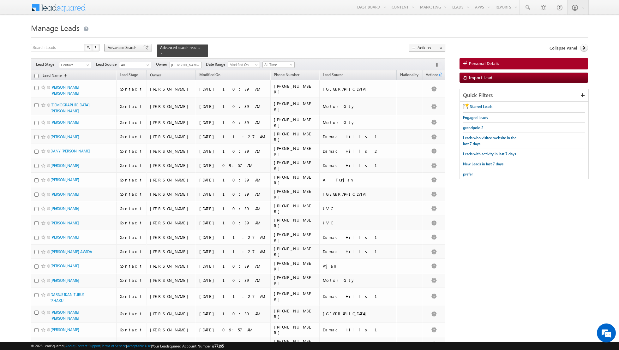
click at [143, 47] on span at bounding box center [145, 47] width 5 height 4
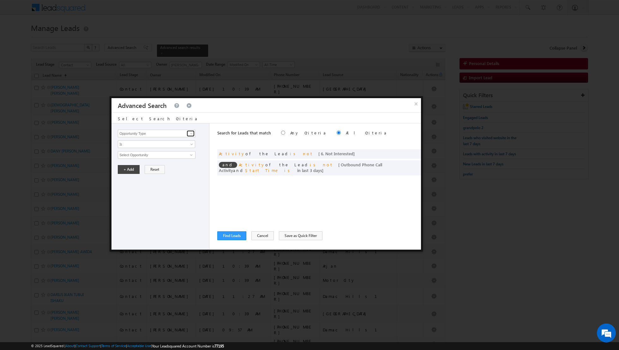
click at [191, 133] on span at bounding box center [191, 133] width 5 height 5
click at [170, 145] on link "Lead Source" at bounding box center [157, 146] width 78 height 7
click at [189, 154] on span "None Selected" at bounding box center [154, 155] width 72 height 7
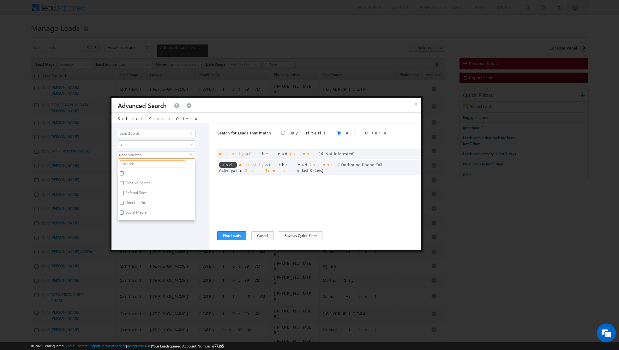
click at [173, 161] on input "text" at bounding box center [153, 164] width 66 height 8
click at [133, 172] on label "[GEOGRAPHIC_DATA]" at bounding box center [142, 175] width 49 height 10
click at [124, 172] on input "[GEOGRAPHIC_DATA]" at bounding box center [122, 173] width 4 height 4
click at [133, 195] on div "Opportunity Type Lead Activity Task Sales Group Prospect Id Address 1 Address 2…" at bounding box center [160, 186] width 98 height 126
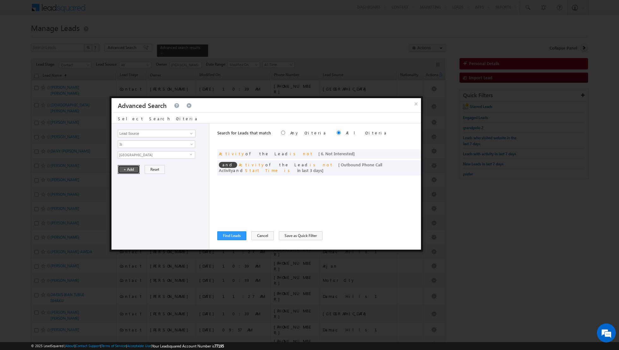
click at [128, 170] on button "+ Add" at bounding box center [129, 169] width 22 height 9
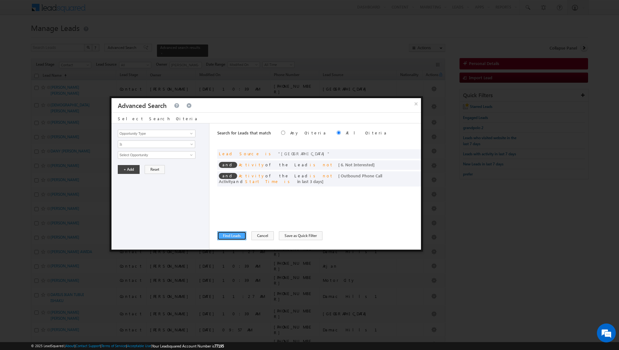
click at [232, 237] on button "Find Leads" at bounding box center [231, 235] width 29 height 9
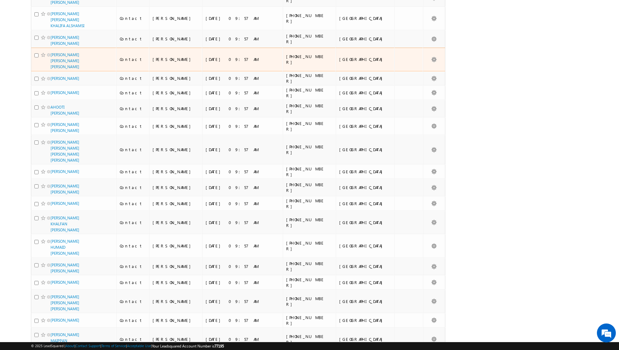
scroll to position [3093, 0]
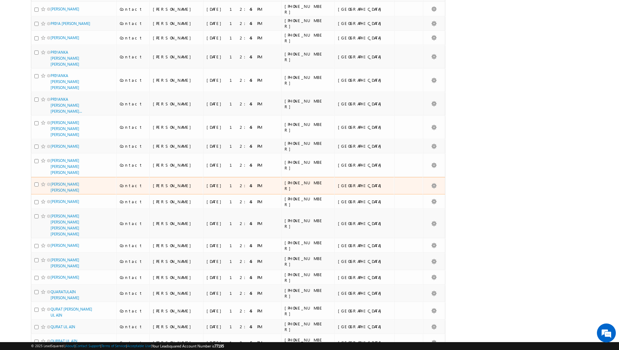
scroll to position [3011, 0]
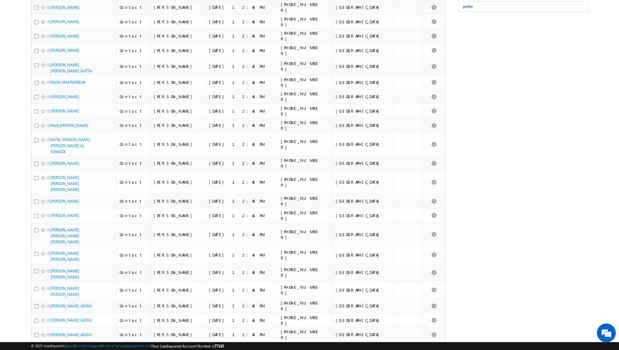
scroll to position [0, 0]
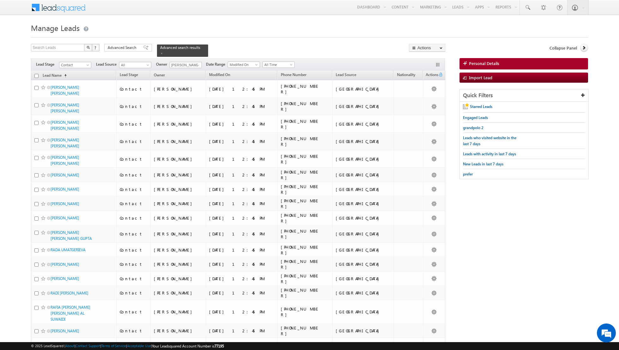
click at [37, 75] on input "checkbox" at bounding box center [36, 76] width 4 height 4
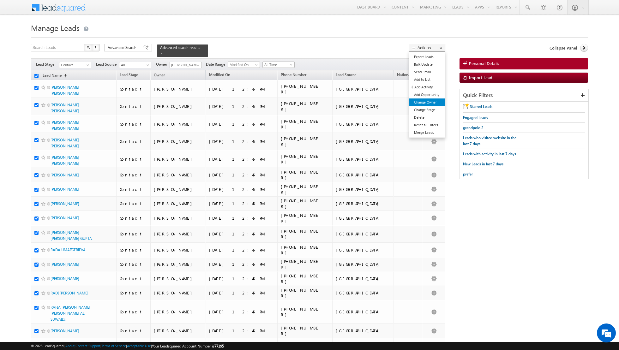
click at [427, 104] on link "Change Owner" at bounding box center [427, 103] width 36 height 8
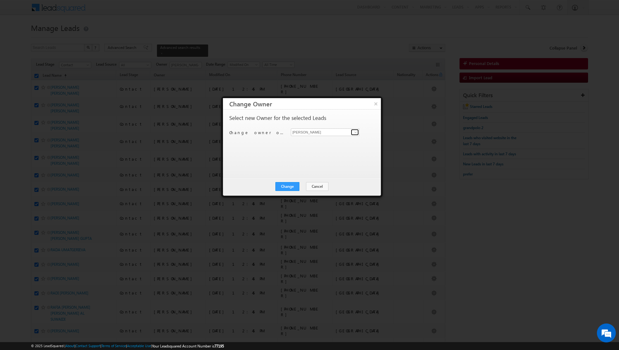
click at [358, 132] on span at bounding box center [355, 132] width 5 height 5
click at [326, 146] on span "[PERSON_NAME][EMAIL_ADDRESS][DOMAIN_NAME]" at bounding box center [321, 144] width 57 height 5
click at [287, 187] on button "Change" at bounding box center [287, 186] width 24 height 9
click at [300, 186] on button "Close" at bounding box center [303, 186] width 20 height 9
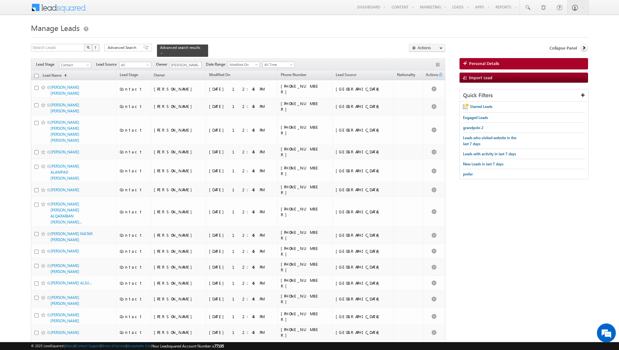
click at [38, 76] on input "checkbox" at bounding box center [36, 76] width 4 height 4
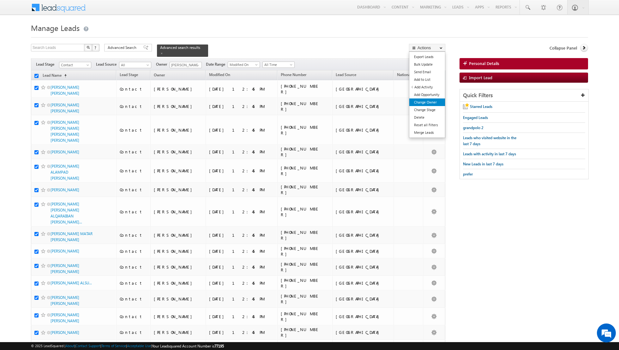
click at [422, 103] on link "Change Owner" at bounding box center [427, 103] width 36 height 8
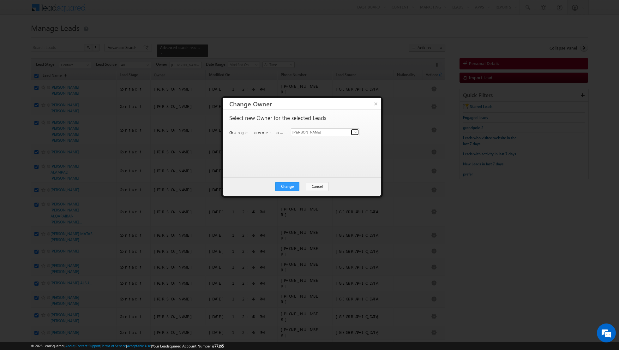
click at [355, 133] on span at bounding box center [355, 132] width 5 height 5
click at [314, 151] on link "[PERSON_NAME] [EMAIL_ADDRESS][DOMAIN_NAME]" at bounding box center [325, 153] width 69 height 12
click at [288, 185] on button "Change" at bounding box center [287, 186] width 24 height 9
click at [302, 185] on button "Close" at bounding box center [303, 186] width 20 height 9
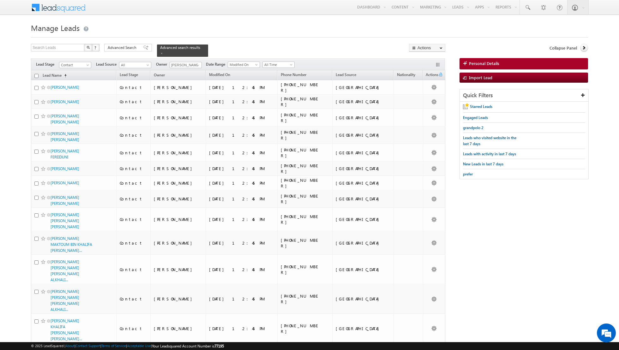
click at [36, 75] on input "checkbox" at bounding box center [36, 76] width 4 height 4
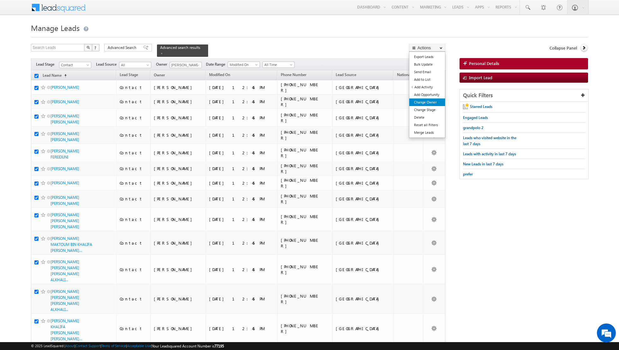
click at [422, 102] on link "Change Owner" at bounding box center [427, 103] width 36 height 8
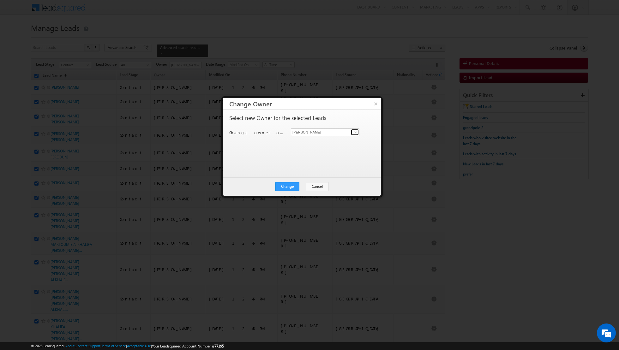
click at [356, 135] on link at bounding box center [355, 132] width 8 height 6
click at [307, 163] on link "[PERSON_NAME] [PERSON_NAME][EMAIL_ADDRESS][DOMAIN_NAME]" at bounding box center [325, 164] width 69 height 12
click at [287, 187] on button "Change" at bounding box center [287, 186] width 24 height 9
click at [300, 188] on button "Close" at bounding box center [303, 186] width 20 height 9
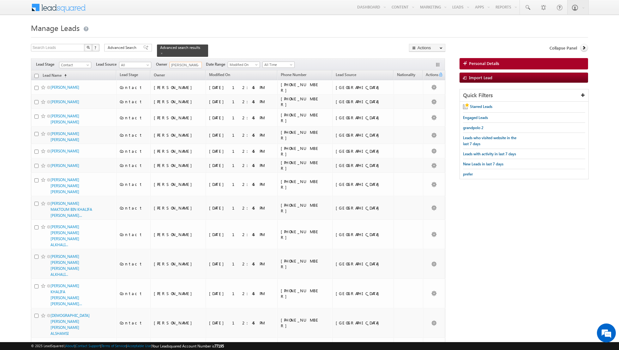
click at [200, 67] on input "[PERSON_NAME]" at bounding box center [186, 65] width 32 height 6
click at [197, 67] on span at bounding box center [197, 65] width 5 height 5
click at [189, 87] on span "[PERSON_NAME][EMAIL_ADDRESS][DOMAIN_NAME]" at bounding box center [200, 89] width 57 height 5
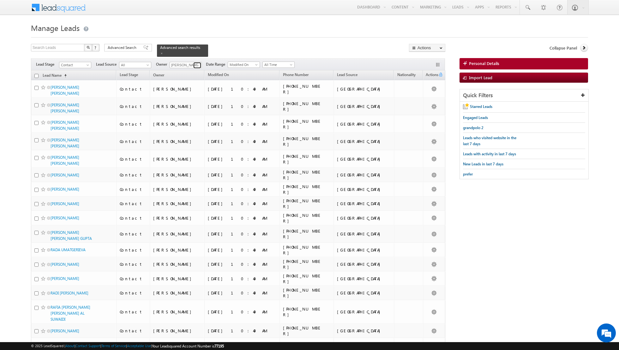
click at [198, 66] on span at bounding box center [197, 65] width 5 height 5
click at [189, 98] on span "[EMAIL_ADDRESS][DOMAIN_NAME]" at bounding box center [200, 100] width 57 height 5
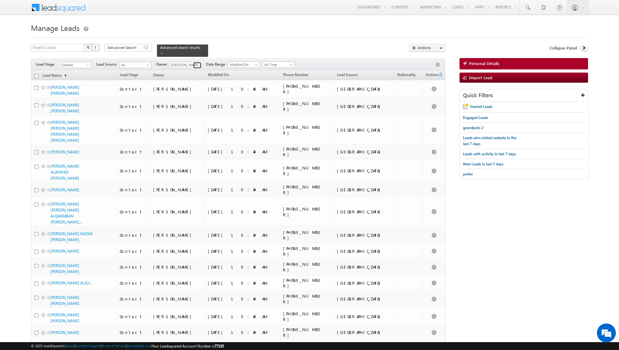
click at [196, 63] on span at bounding box center [197, 65] width 5 height 5
click at [188, 106] on link "[PERSON_NAME] [PERSON_NAME][EMAIL_ADDRESS][DOMAIN_NAME]" at bounding box center [201, 109] width 63 height 12
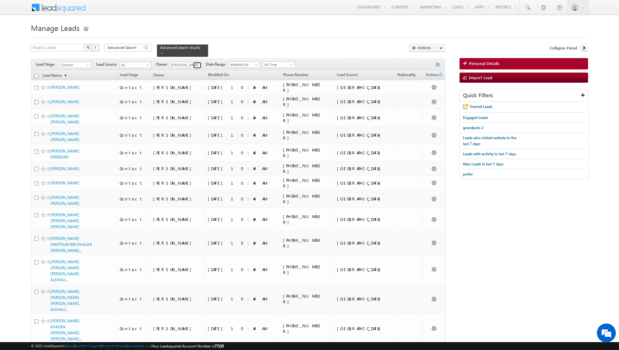
click at [197, 63] on span at bounding box center [197, 65] width 5 height 5
click at [193, 96] on link "[PERSON_NAME] [EMAIL_ADDRESS][PERSON_NAME][DOMAIN_NAME]" at bounding box center [201, 101] width 63 height 12
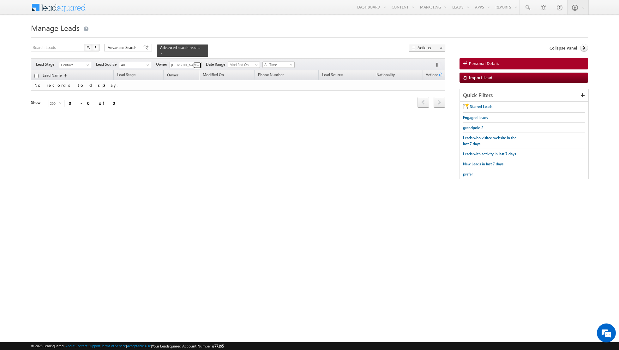
click at [195, 64] on span at bounding box center [197, 65] width 5 height 5
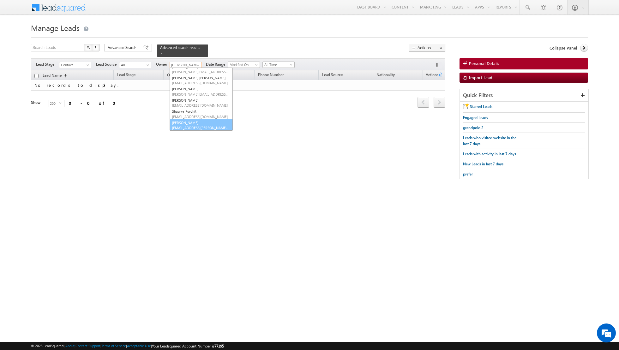
scroll to position [63, 0]
click at [180, 119] on link "[PERSON_NAME] [EMAIL_ADDRESS][PERSON_NAME][DOMAIN_NAME]" at bounding box center [201, 125] width 63 height 12
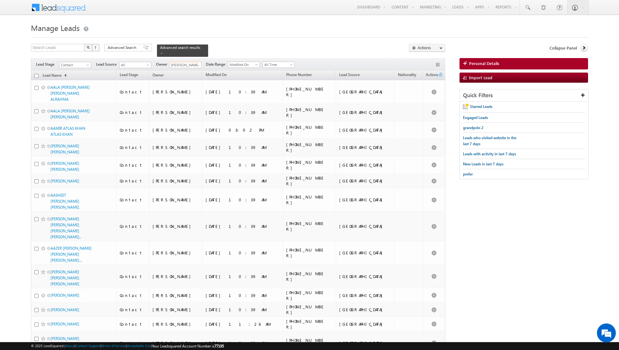
click at [37, 76] on input "checkbox" at bounding box center [36, 76] width 4 height 4
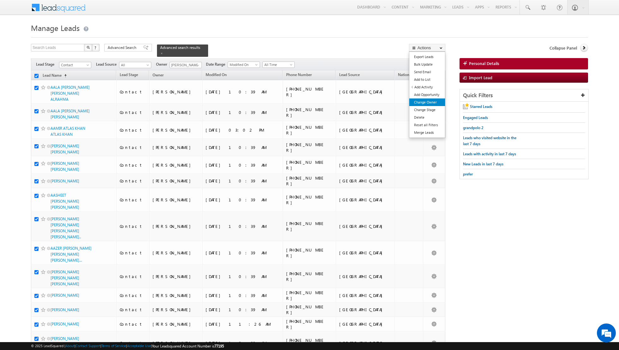
click at [430, 102] on link "Change Owner" at bounding box center [427, 103] width 36 height 8
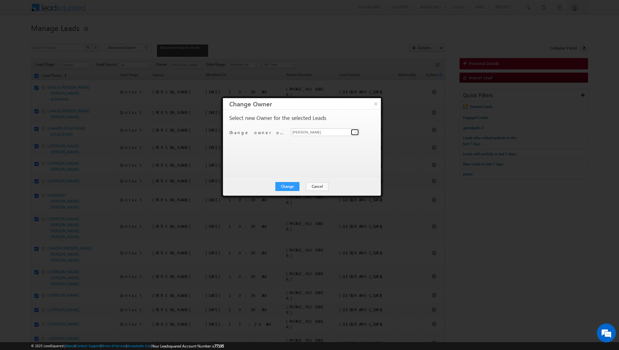
click at [356, 133] on span at bounding box center [355, 132] width 5 height 5
click at [319, 173] on link "[PERSON_NAME] [EMAIL_ADDRESS][PERSON_NAME][DOMAIN_NAME]" at bounding box center [325, 175] width 69 height 12
click at [288, 186] on button "Change" at bounding box center [287, 186] width 24 height 9
click at [303, 185] on button "Close" at bounding box center [303, 186] width 20 height 9
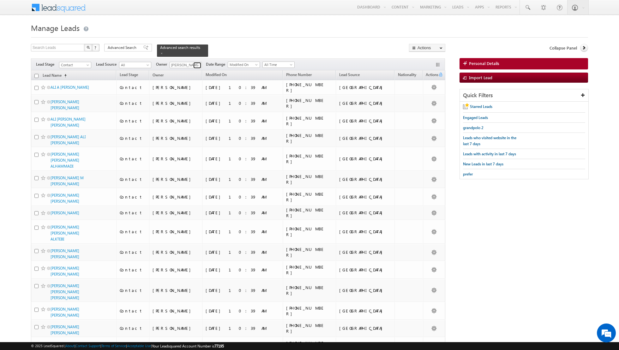
click at [198, 67] on span at bounding box center [197, 65] width 5 height 5
click at [188, 96] on link "[PERSON_NAME] [EMAIL_ADDRESS][PERSON_NAME][DOMAIN_NAME]" at bounding box center [201, 99] width 63 height 12
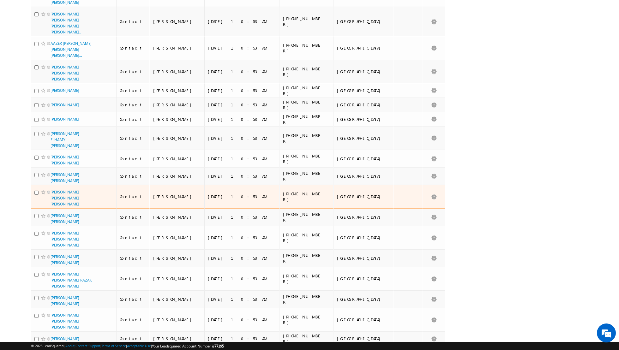
scroll to position [0, 0]
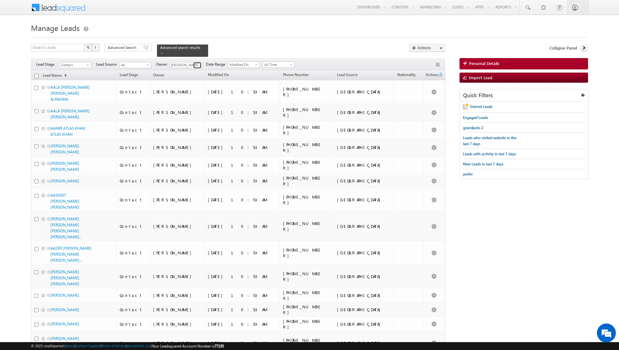
click at [197, 63] on span at bounding box center [197, 65] width 5 height 5
click at [186, 116] on link "[PERSON_NAME] [PERSON_NAME][EMAIL_ADDRESS][DOMAIN_NAME]" at bounding box center [201, 119] width 63 height 12
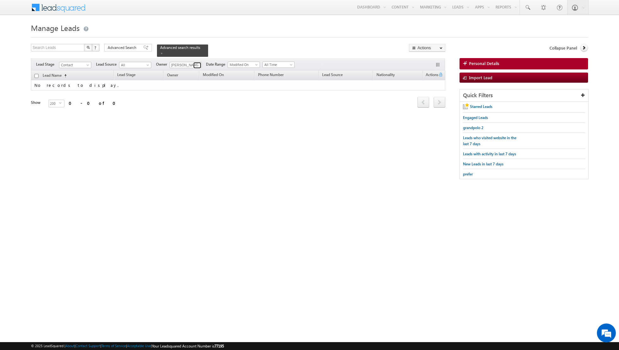
click at [197, 64] on span at bounding box center [197, 65] width 5 height 5
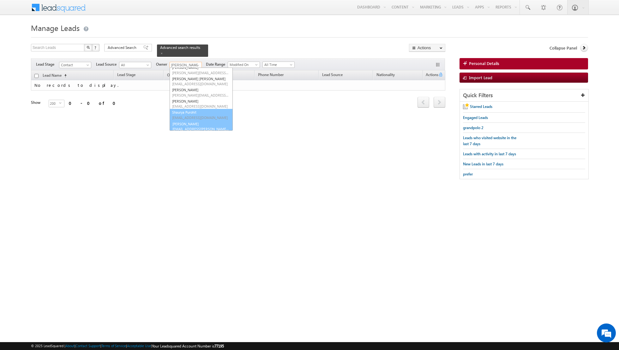
scroll to position [63, 0]
click at [182, 125] on span "[EMAIL_ADDRESS][PERSON_NAME][DOMAIN_NAME]" at bounding box center [200, 127] width 57 height 5
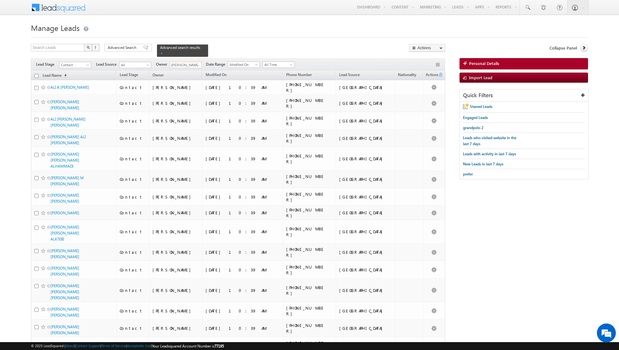
click at [37, 76] on input "checkbox" at bounding box center [36, 76] width 4 height 4
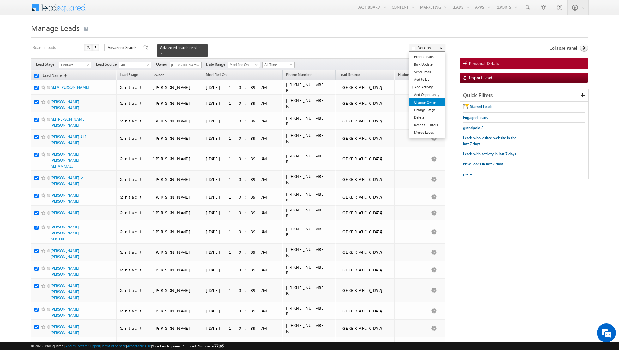
click at [427, 102] on link "Change Owner" at bounding box center [427, 103] width 36 height 8
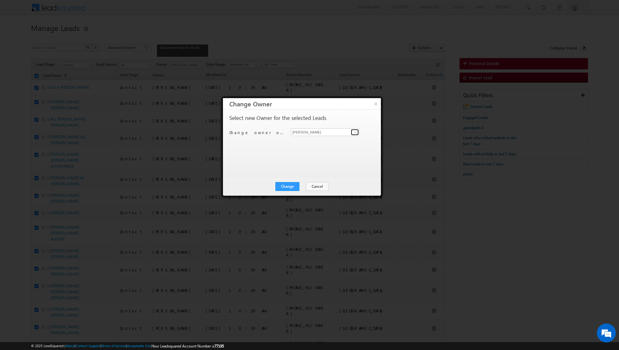
click at [353, 131] on link at bounding box center [355, 132] width 8 height 6
click at [314, 183] on link "[PERSON_NAME] [PERSON_NAME][EMAIL_ADDRESS][DOMAIN_NAME]" at bounding box center [325, 185] width 69 height 12
click at [289, 186] on button "Change" at bounding box center [287, 186] width 24 height 9
click at [301, 187] on button "Close" at bounding box center [303, 186] width 20 height 9
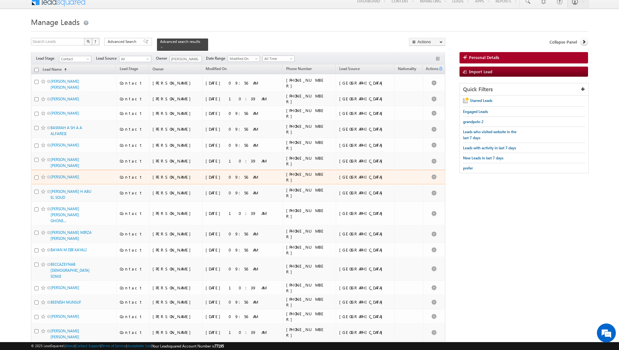
scroll to position [0, 0]
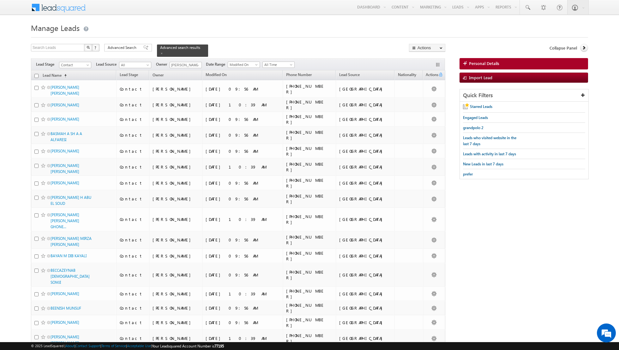
click at [36, 76] on input "checkbox" at bounding box center [36, 76] width 4 height 4
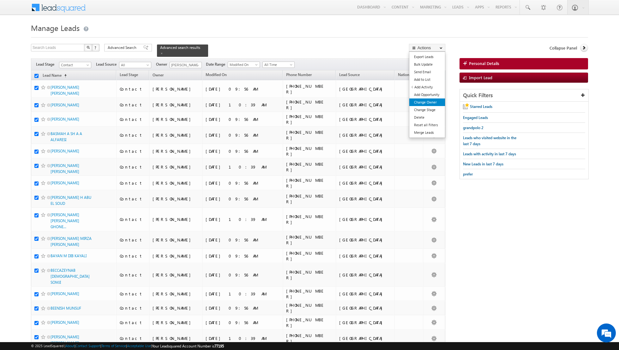
click at [423, 103] on link "Change Owner" at bounding box center [427, 103] width 36 height 8
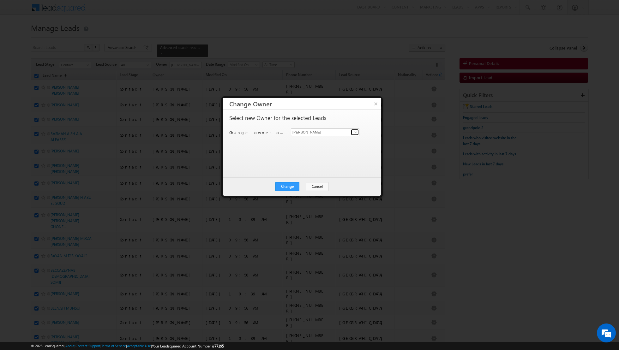
click at [355, 132] on span at bounding box center [355, 132] width 5 height 5
click at [320, 162] on span "[EMAIL_ADDRESS][DOMAIN_NAME]" at bounding box center [321, 162] width 57 height 5
click at [292, 185] on button "Change" at bounding box center [287, 186] width 24 height 9
click at [303, 186] on button "Close" at bounding box center [303, 186] width 20 height 9
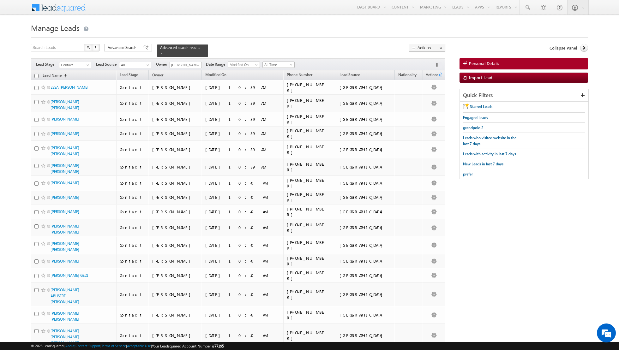
click at [36, 76] on input "checkbox" at bounding box center [36, 76] width 4 height 4
checkbox input "true"
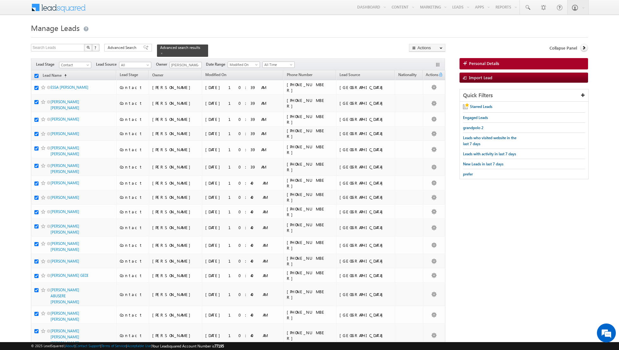
checkbox input "true"
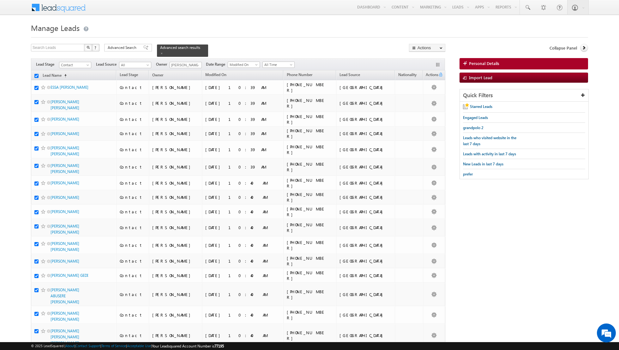
checkbox input "true"
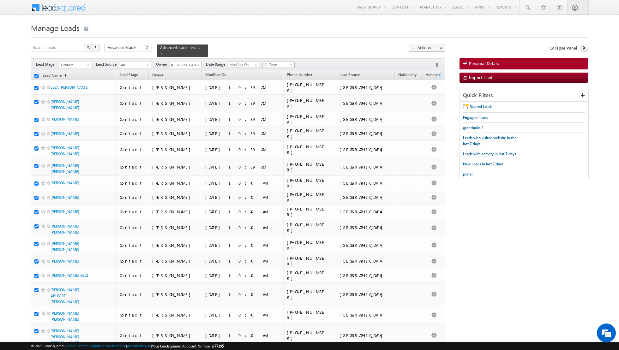
checkbox input "true"
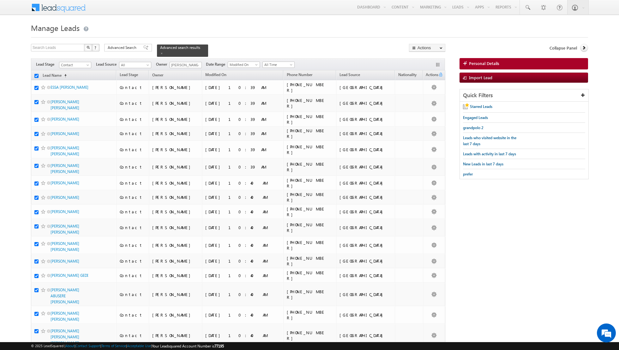
checkbox input "true"
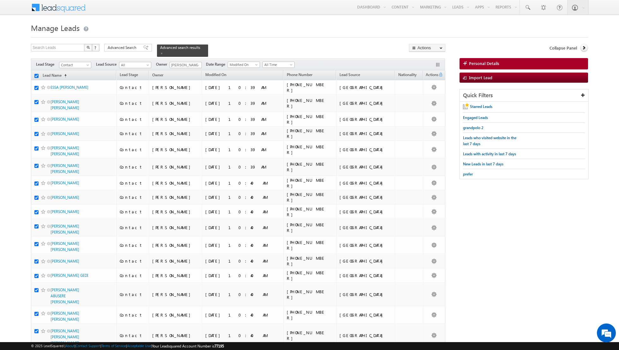
checkbox input "true"
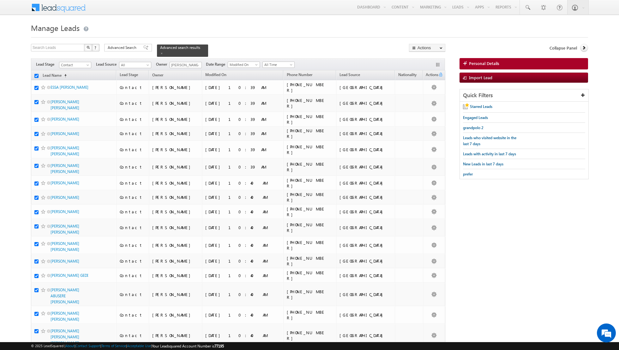
checkbox input "true"
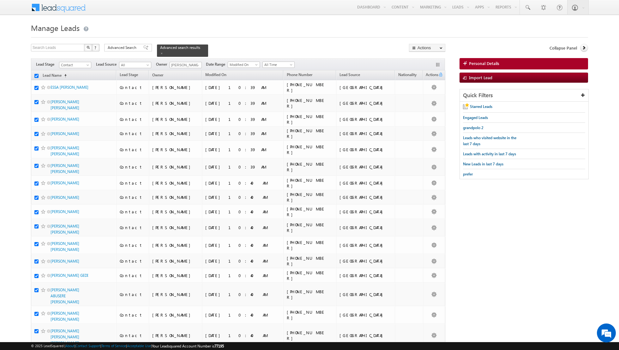
checkbox input "true"
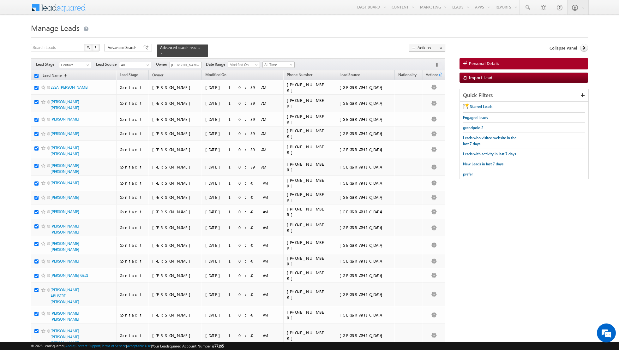
checkbox input "true"
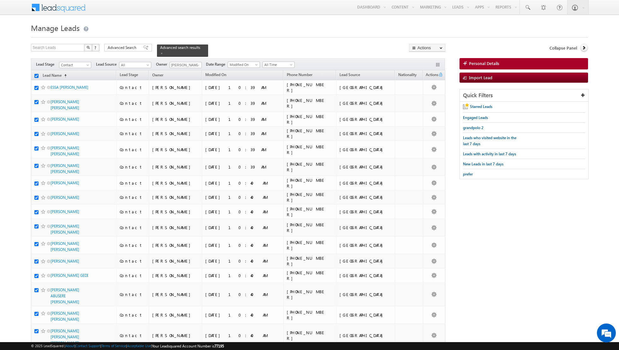
checkbox input "true"
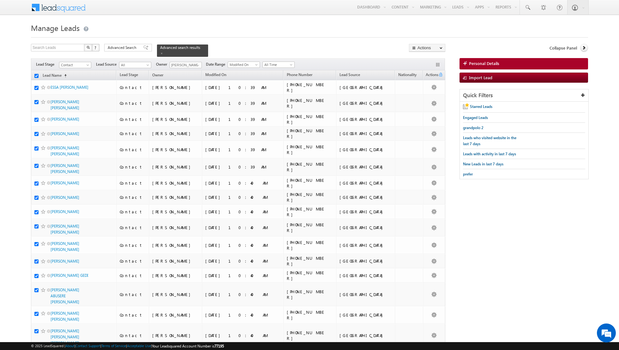
checkbox input "true"
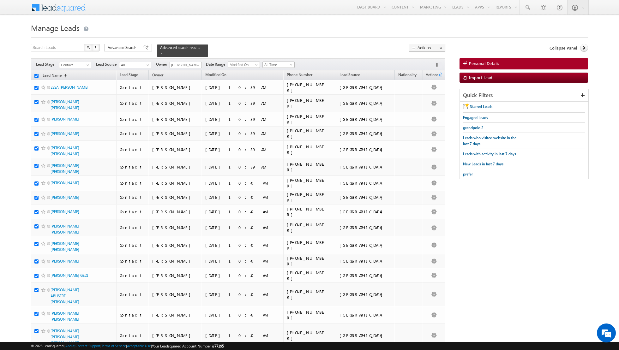
checkbox input "true"
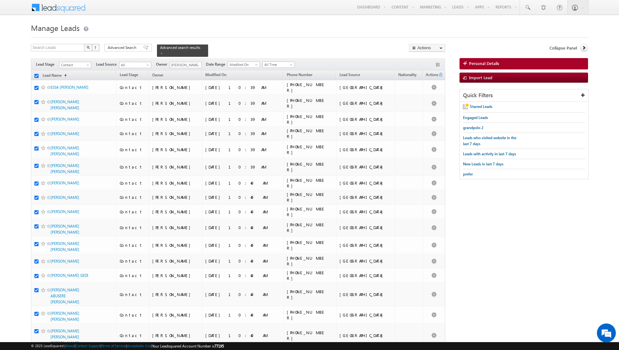
checkbox input "true"
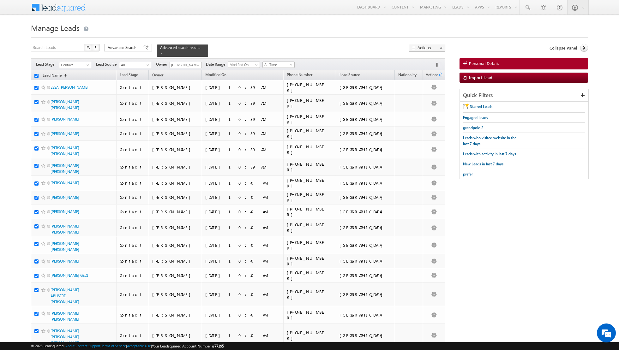
checkbox input "true"
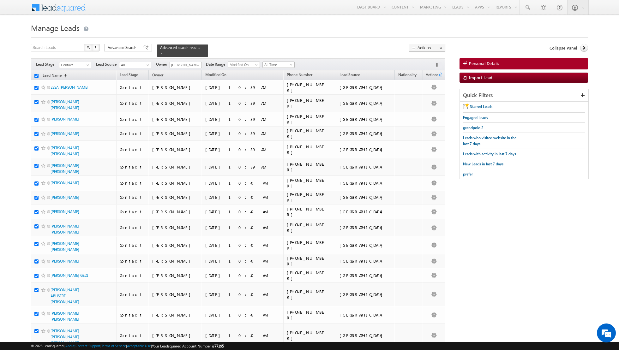
checkbox input "true"
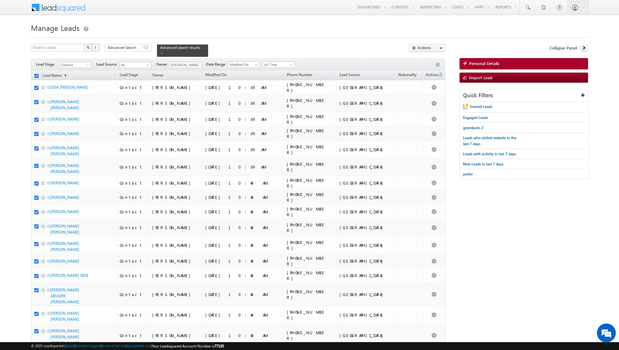
checkbox input "true"
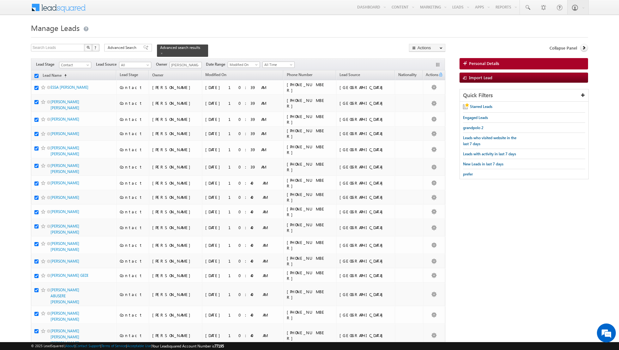
checkbox input "true"
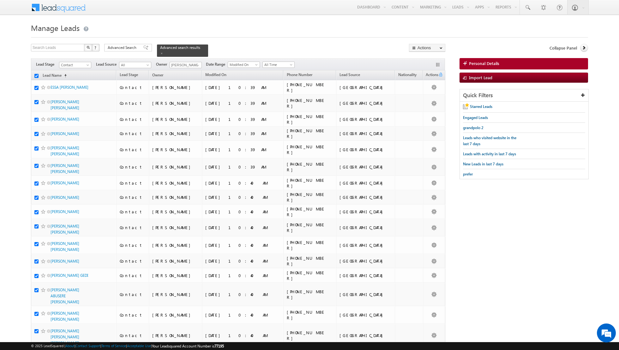
checkbox input "true"
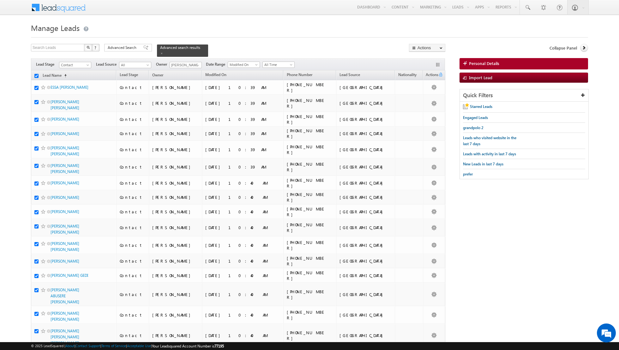
checkbox input "true"
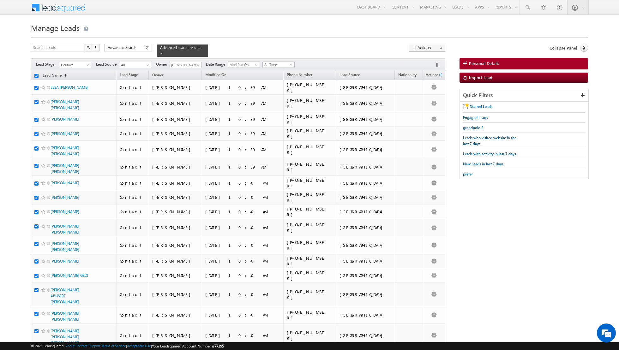
checkbox input "true"
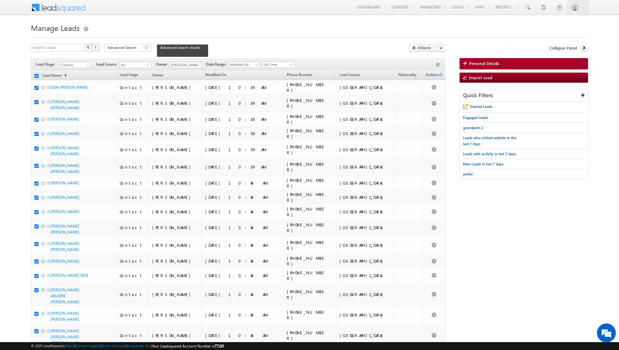
checkbox input "true"
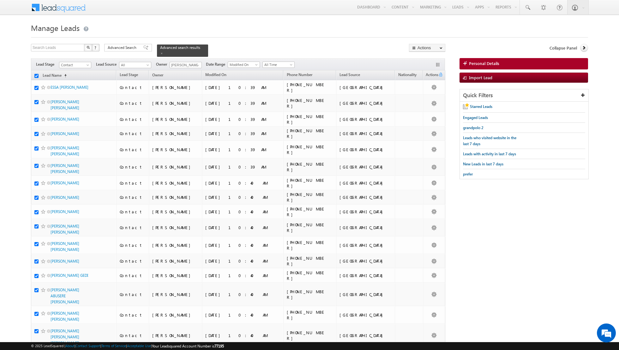
checkbox input "true"
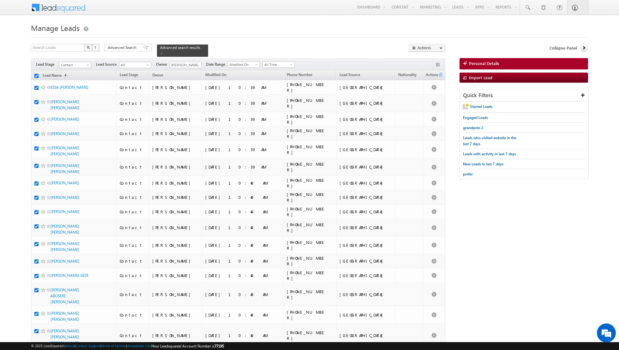
checkbox input "true"
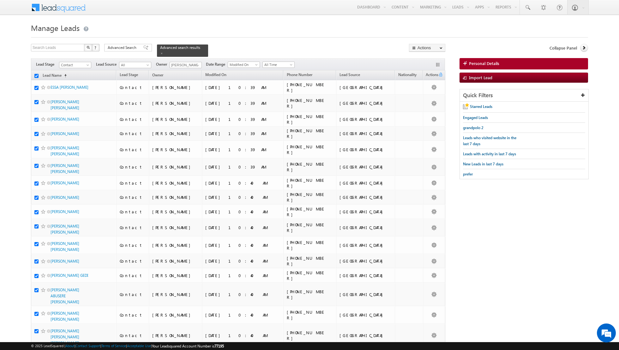
checkbox input "true"
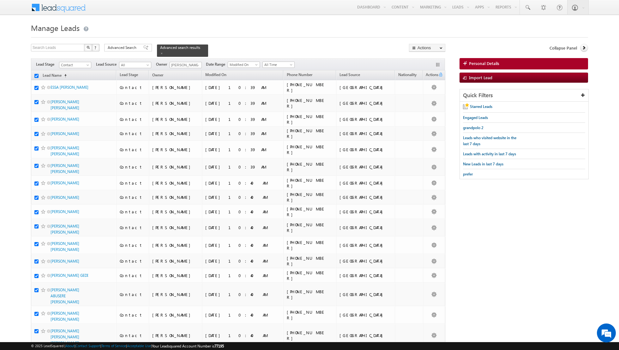
checkbox input "true"
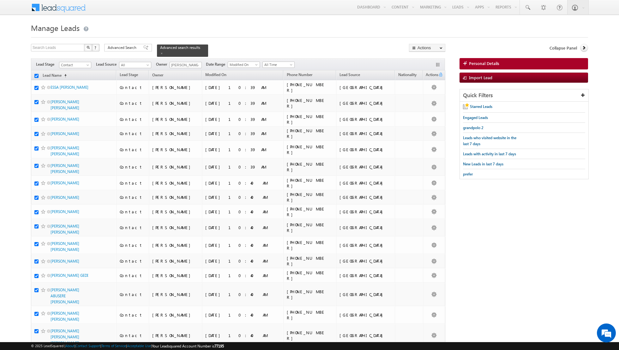
checkbox input "true"
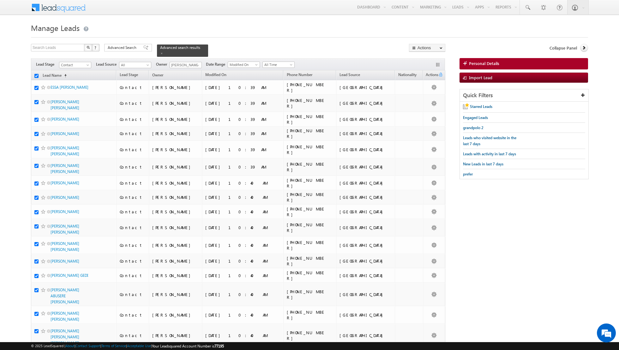
checkbox input "true"
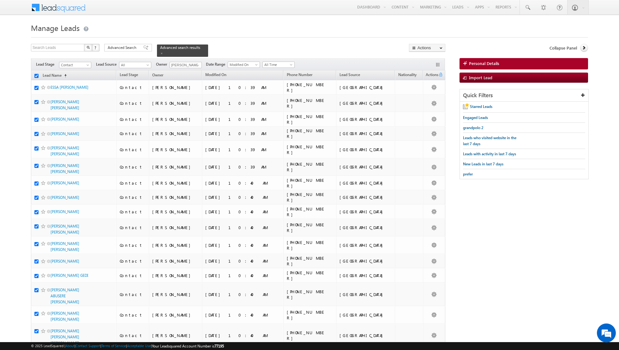
checkbox input "true"
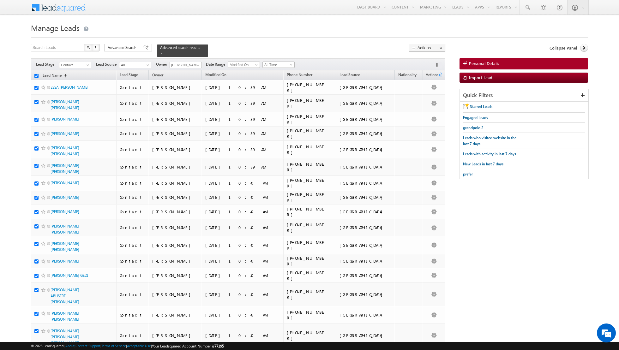
checkbox input "true"
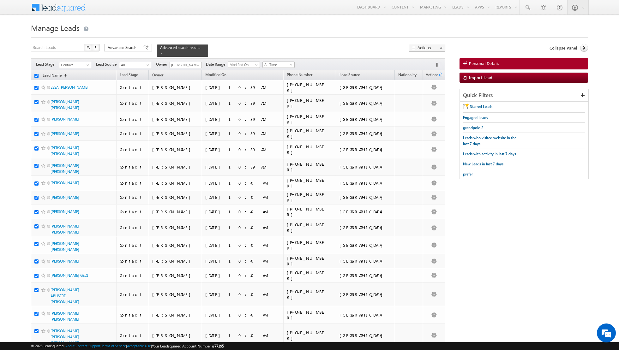
checkbox input "true"
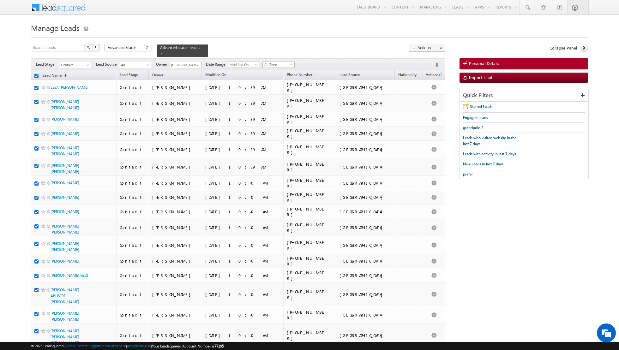
checkbox input "true"
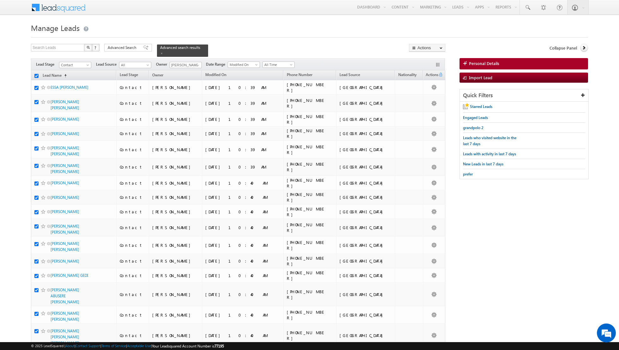
checkbox input "true"
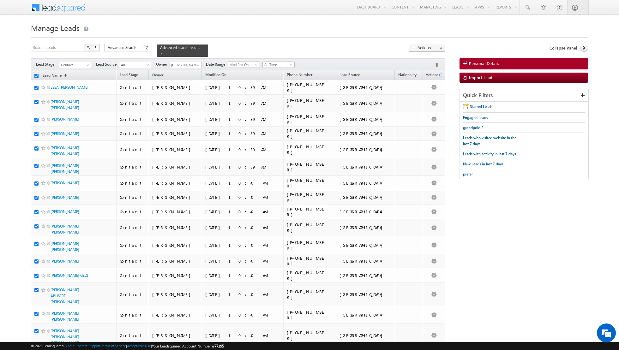
checkbox input "true"
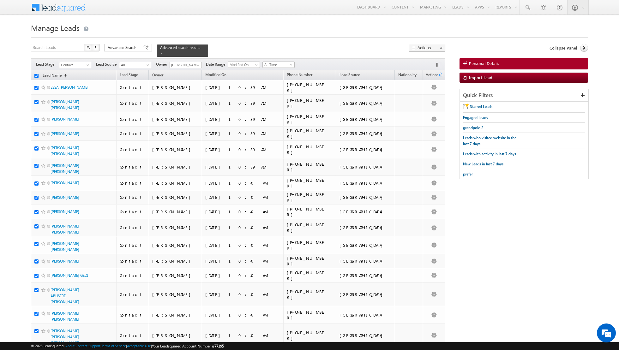
checkbox input "true"
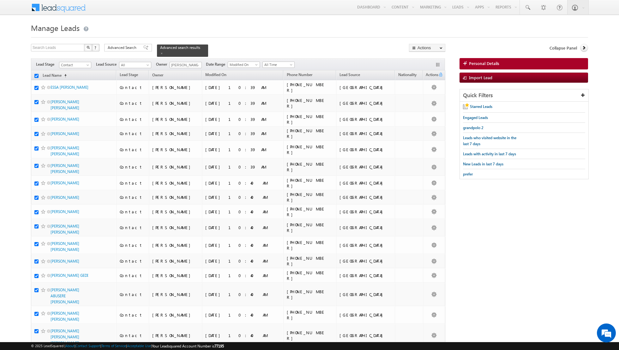
checkbox input "true"
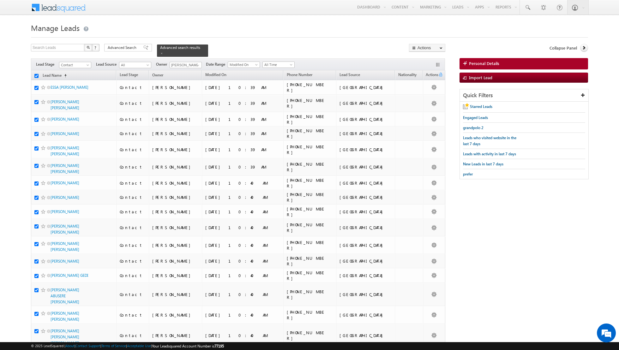
checkbox input "true"
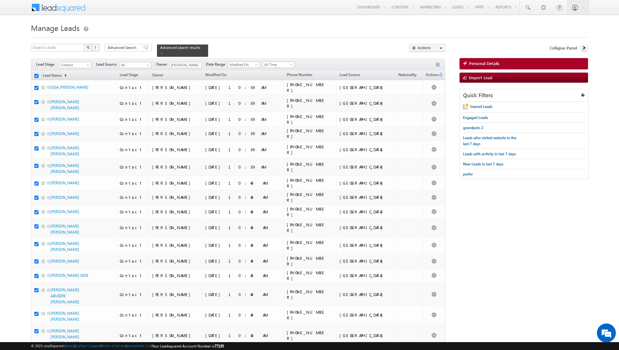
checkbox input "true"
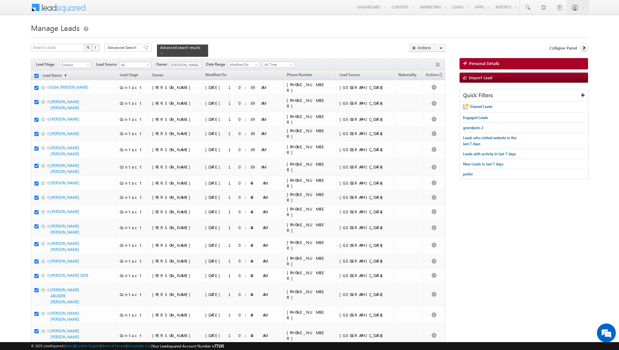
checkbox input "true"
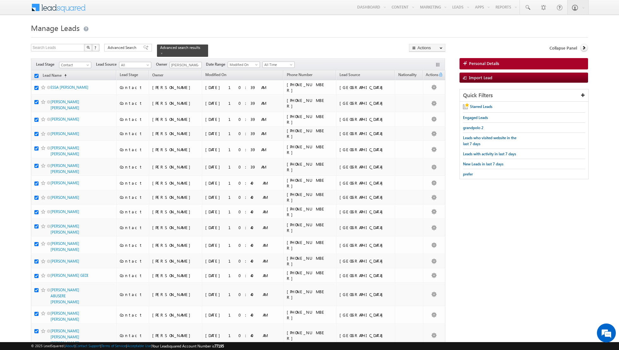
checkbox input "true"
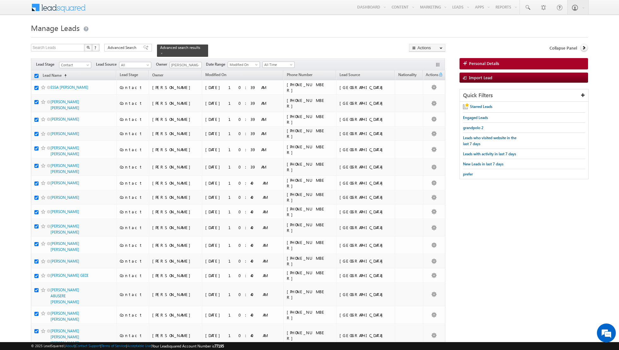
checkbox input "true"
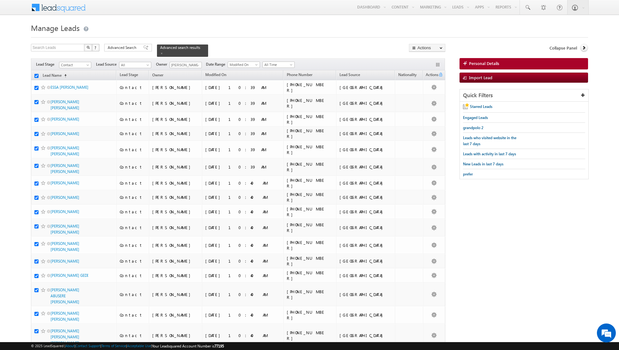
checkbox input "true"
click at [424, 103] on link "Change Owner" at bounding box center [427, 103] width 36 height 8
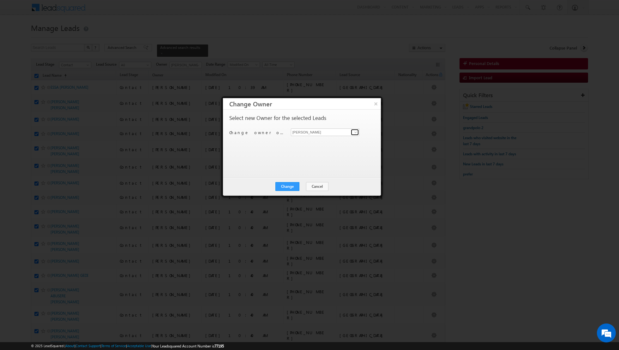
click at [356, 132] on span at bounding box center [355, 132] width 5 height 5
click at [317, 161] on span "[PERSON_NAME][EMAIL_ADDRESS][PERSON_NAME][DOMAIN_NAME]" at bounding box center [321, 162] width 57 height 5
click at [286, 185] on button "Change" at bounding box center [287, 186] width 24 height 9
click at [303, 187] on button "Close" at bounding box center [303, 186] width 20 height 9
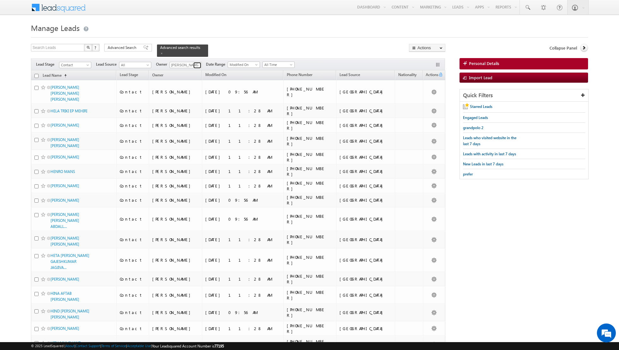
click at [195, 64] on span at bounding box center [197, 65] width 5 height 5
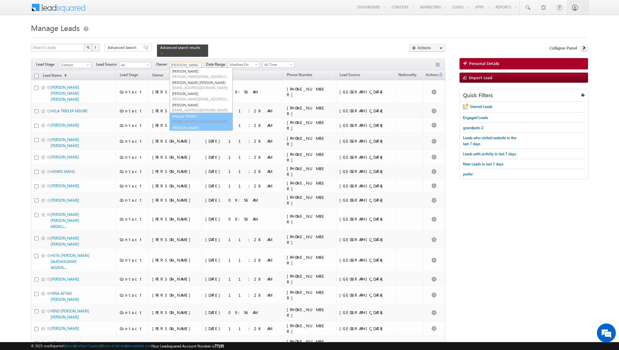
scroll to position [63, 0]
click at [187, 126] on span "[EMAIL_ADDRESS][PERSON_NAME][DOMAIN_NAME]" at bounding box center [200, 127] width 57 height 5
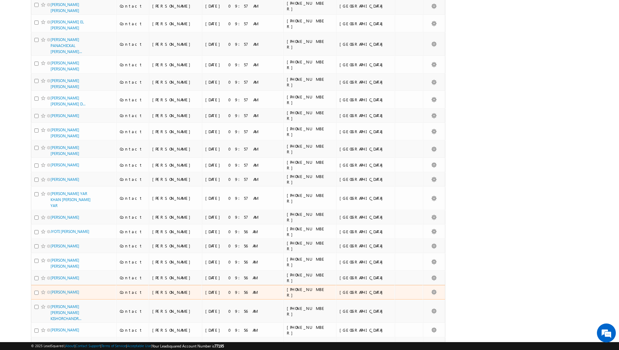
scroll to position [3050, 0]
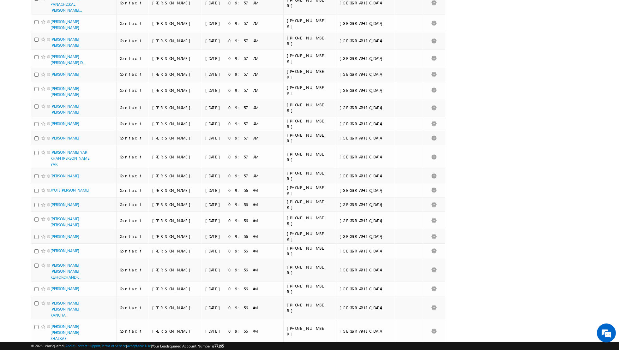
click at [52, 336] on li "100" at bounding box center [52, 338] width 15 height 6
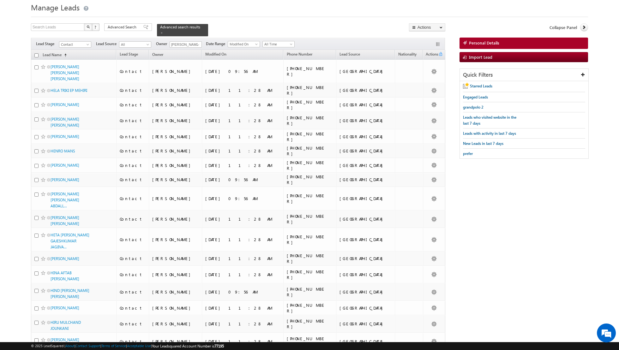
scroll to position [0, 0]
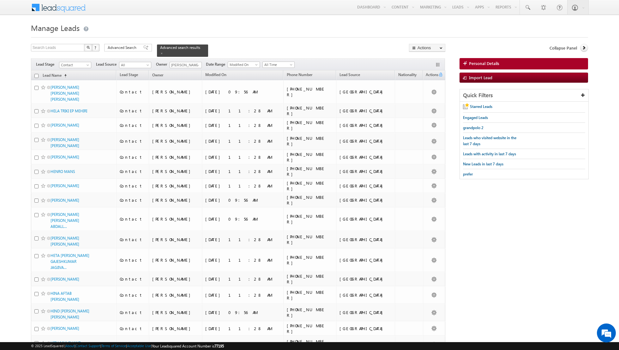
click at [37, 75] on input "checkbox" at bounding box center [36, 76] width 4 height 4
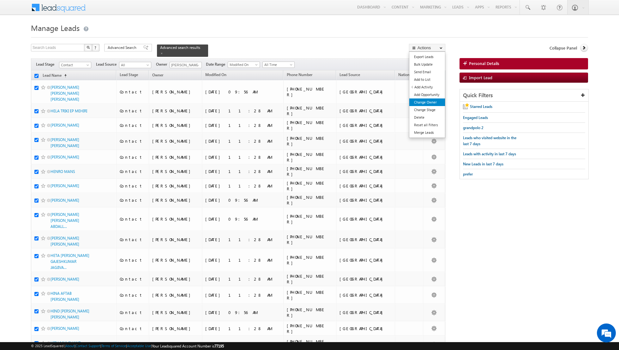
click at [427, 103] on link "Change Owner" at bounding box center [427, 103] width 36 height 8
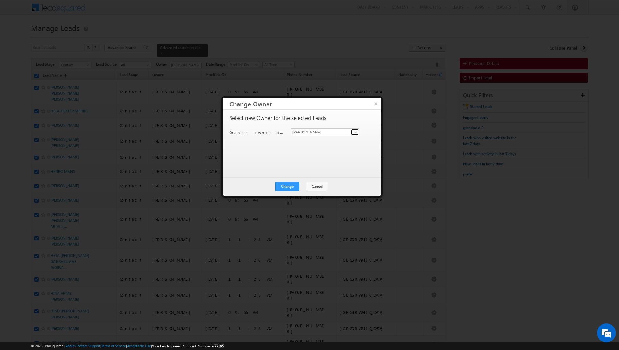
click at [356, 131] on span at bounding box center [355, 132] width 5 height 5
click at [315, 145] on span "[PERSON_NAME][EMAIL_ADDRESS][DOMAIN_NAME]" at bounding box center [321, 144] width 57 height 5
click at [287, 184] on button "Change" at bounding box center [287, 186] width 24 height 9
click at [303, 185] on button "Close" at bounding box center [303, 186] width 20 height 9
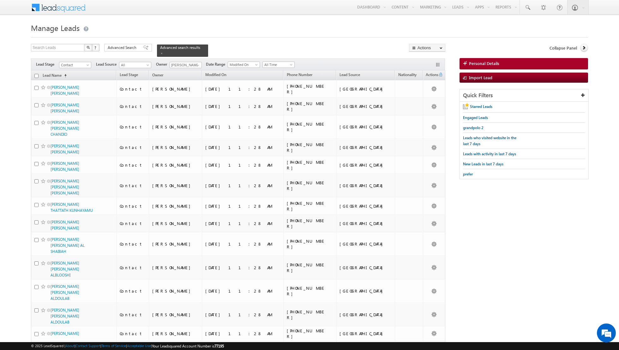
click at [36, 74] on input "checkbox" at bounding box center [36, 76] width 4 height 4
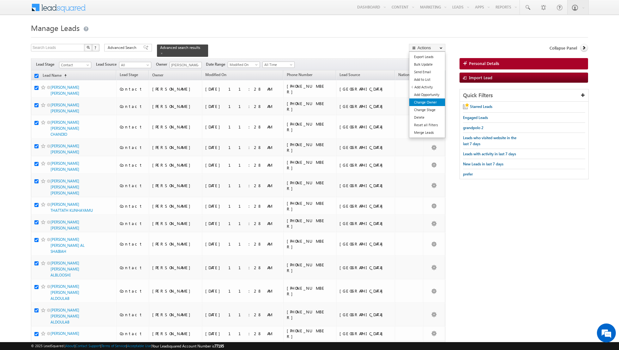
click at [421, 100] on link "Change Owner" at bounding box center [427, 103] width 36 height 8
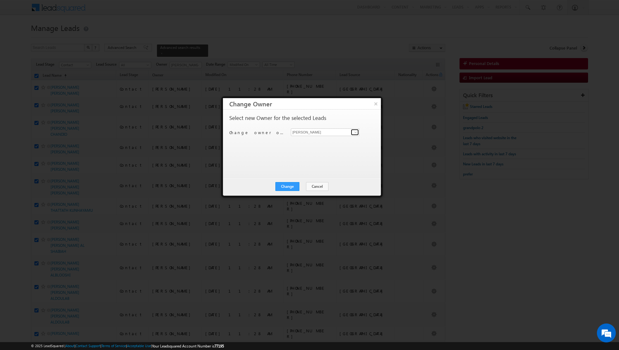
click at [357, 134] on span at bounding box center [355, 132] width 5 height 5
click at [308, 152] on link "[PERSON_NAME] [EMAIL_ADDRESS][DOMAIN_NAME]" at bounding box center [325, 153] width 69 height 12
click at [286, 184] on button "Change" at bounding box center [287, 186] width 24 height 9
click at [299, 186] on button "Close" at bounding box center [303, 186] width 20 height 9
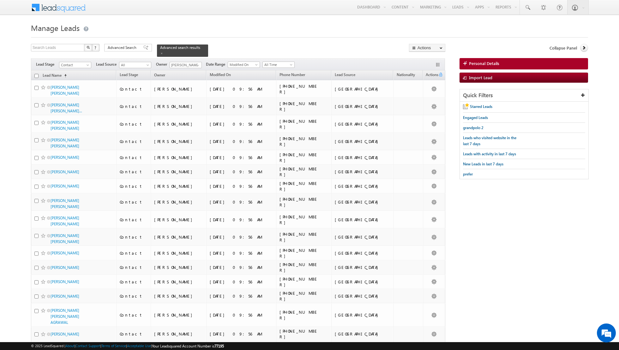
click at [37, 75] on input "checkbox" at bounding box center [36, 76] width 4 height 4
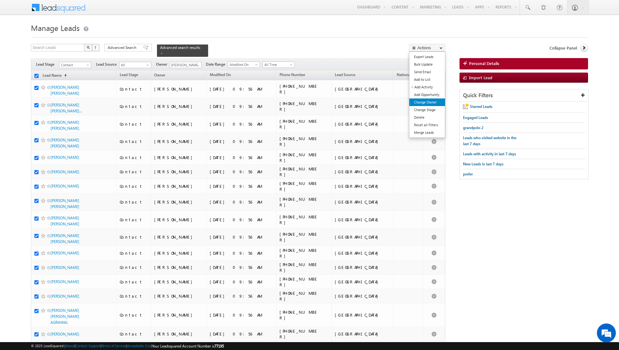
click at [423, 102] on link "Change Owner" at bounding box center [427, 103] width 36 height 8
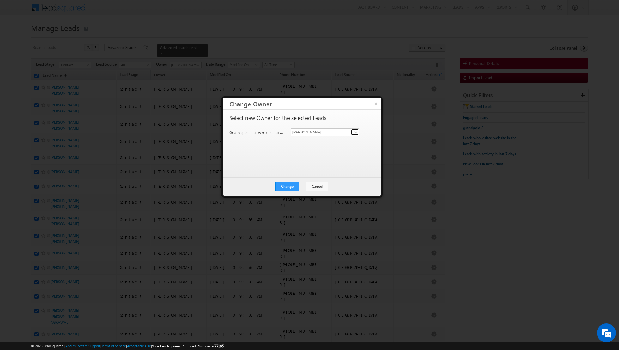
click at [357, 132] on span at bounding box center [355, 132] width 5 height 5
click at [302, 158] on link "[PERSON_NAME] [PERSON_NAME][EMAIL_ADDRESS][DOMAIN_NAME]" at bounding box center [325, 164] width 69 height 12
click at [288, 186] on button "Change" at bounding box center [287, 186] width 24 height 9
click at [303, 186] on button "Close" at bounding box center [303, 186] width 20 height 9
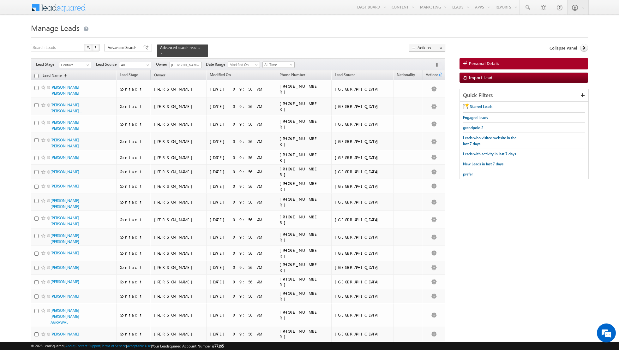
click at [37, 75] on input "checkbox" at bounding box center [36, 76] width 4 height 4
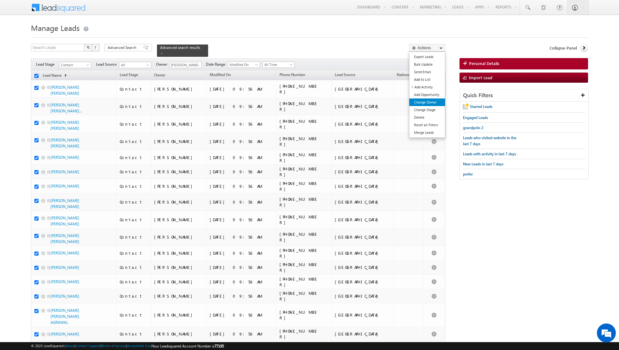
click at [428, 102] on link "Change Owner" at bounding box center [427, 103] width 36 height 8
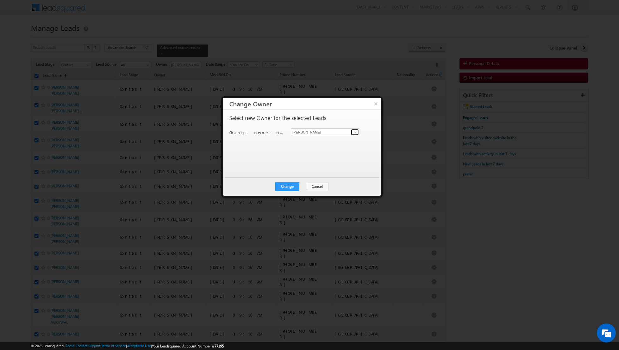
click at [354, 131] on span at bounding box center [355, 132] width 5 height 5
click at [308, 162] on link "[PERSON_NAME] [PERSON_NAME][EMAIL_ADDRESS][DOMAIN_NAME]" at bounding box center [325, 164] width 69 height 12
click at [288, 187] on button "Change" at bounding box center [287, 186] width 24 height 9
click at [302, 186] on button "Close" at bounding box center [303, 186] width 20 height 9
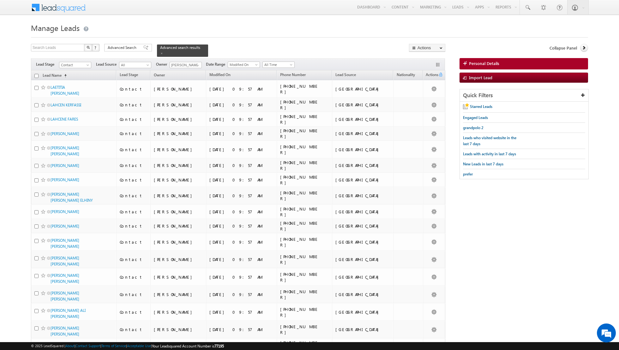
click at [35, 75] on input "checkbox" at bounding box center [36, 76] width 4 height 4
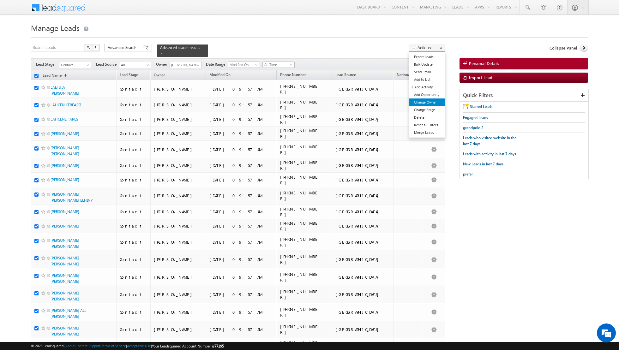
click at [420, 101] on link "Change Owner" at bounding box center [427, 103] width 36 height 8
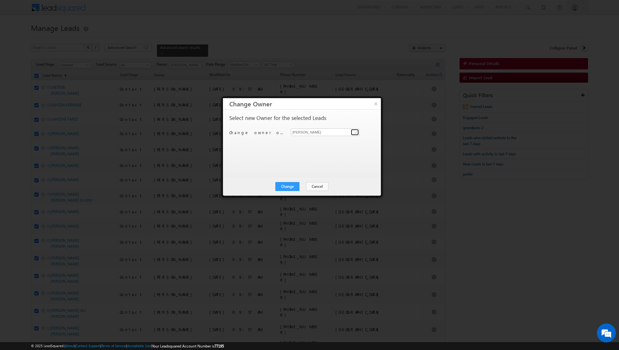
click at [355, 134] on span at bounding box center [355, 132] width 5 height 5
click at [308, 173] on link "[PERSON_NAME] [EMAIL_ADDRESS][PERSON_NAME][DOMAIN_NAME]" at bounding box center [325, 175] width 69 height 12
click at [289, 187] on button "Change" at bounding box center [287, 186] width 24 height 9
click at [306, 185] on button "Close" at bounding box center [303, 186] width 20 height 9
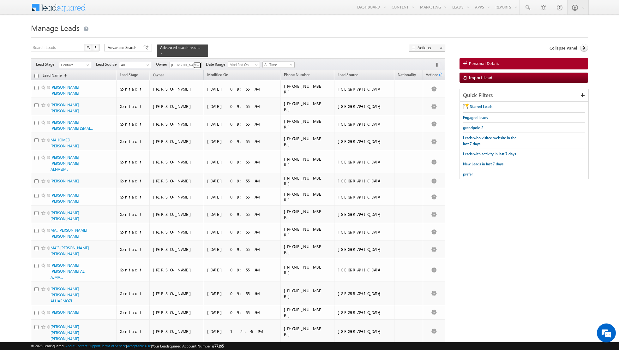
click at [195, 68] on span at bounding box center [197, 65] width 5 height 5
click at [180, 85] on link "[PERSON_NAME] [PERSON_NAME][EMAIL_ADDRESS][DOMAIN_NAME]" at bounding box center [201, 87] width 63 height 12
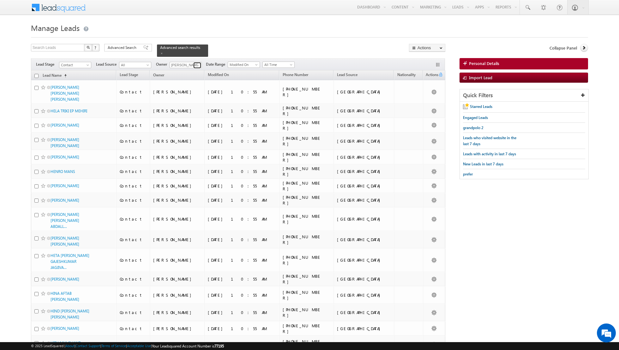
click at [196, 63] on span at bounding box center [197, 65] width 5 height 5
click at [183, 99] on span "[EMAIL_ADDRESS][DOMAIN_NAME]" at bounding box center [200, 100] width 57 height 5
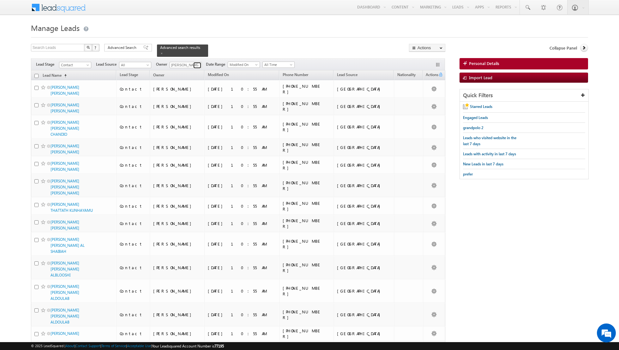
click at [196, 64] on span at bounding box center [197, 65] width 5 height 5
click at [187, 112] on span "[EMAIL_ADDRESS][DOMAIN_NAME]" at bounding box center [200, 111] width 57 height 5
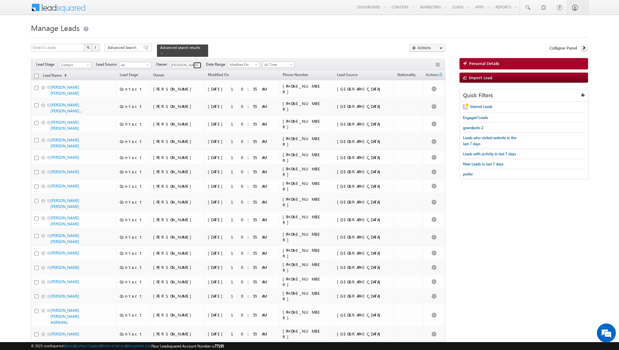
click at [195, 65] on span at bounding box center [197, 65] width 5 height 5
click at [186, 119] on link "[PERSON_NAME] [EMAIL_ADDRESS][PERSON_NAME][DOMAIN_NAME]" at bounding box center [201, 120] width 63 height 12
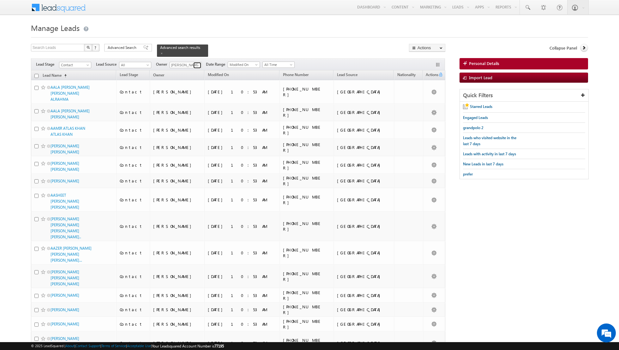
click at [197, 64] on span at bounding box center [197, 65] width 5 height 5
click at [192, 102] on span "[PERSON_NAME][EMAIL_ADDRESS][DOMAIN_NAME]" at bounding box center [200, 104] width 57 height 5
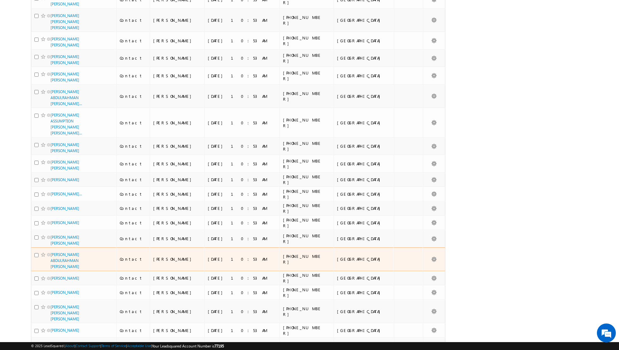
scroll to position [0, 0]
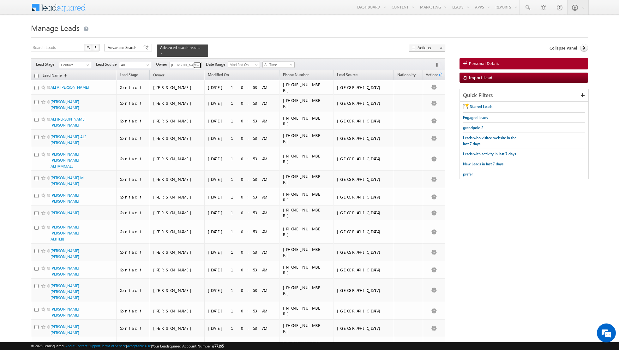
click at [194, 62] on link at bounding box center [197, 65] width 8 height 6
click at [182, 125] on span "[EMAIL_ADDRESS][PERSON_NAME][DOMAIN_NAME]" at bounding box center [200, 127] width 57 height 5
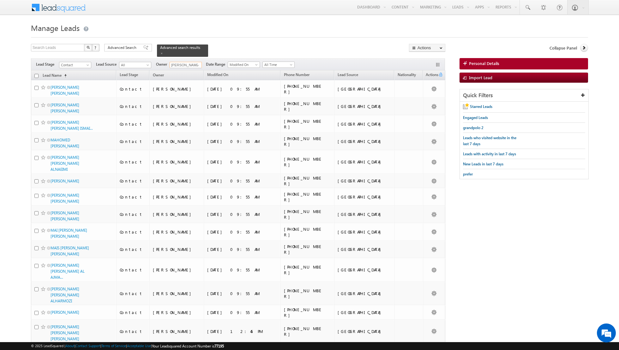
click at [37, 75] on input "checkbox" at bounding box center [36, 76] width 4 height 4
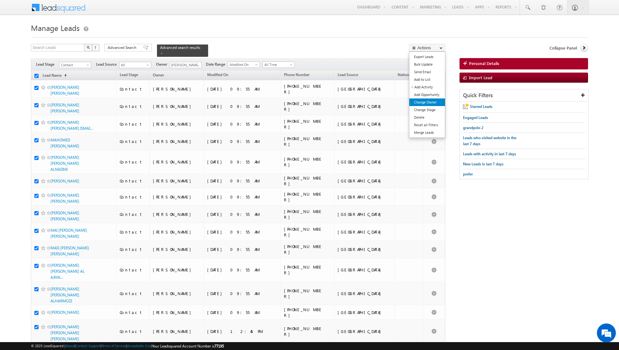
click at [420, 102] on link "Change Owner" at bounding box center [427, 103] width 36 height 8
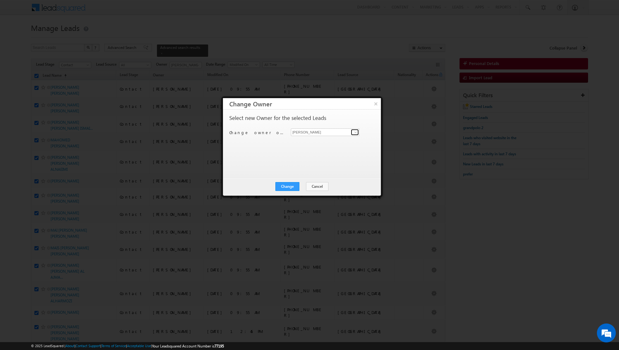
click at [354, 132] on span at bounding box center [355, 132] width 5 height 5
click at [320, 158] on span "[PERSON_NAME][EMAIL_ADDRESS][DOMAIN_NAME]" at bounding box center [321, 157] width 57 height 5
click at [286, 186] on button "Change" at bounding box center [287, 186] width 24 height 9
click at [298, 186] on button "Close" at bounding box center [303, 186] width 20 height 9
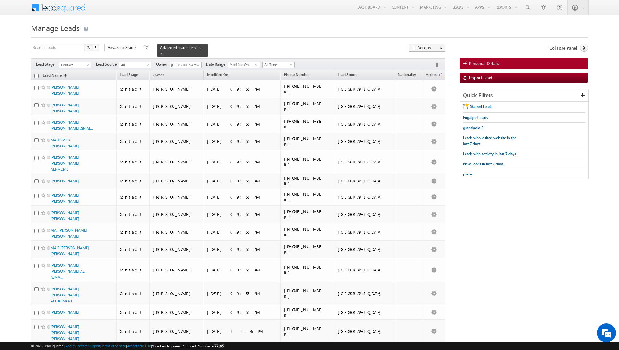
click at [37, 75] on input "checkbox" at bounding box center [36, 76] width 4 height 4
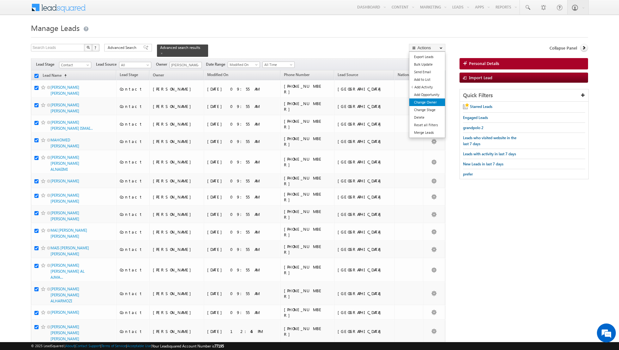
click at [421, 103] on link "Change Owner" at bounding box center [427, 103] width 36 height 8
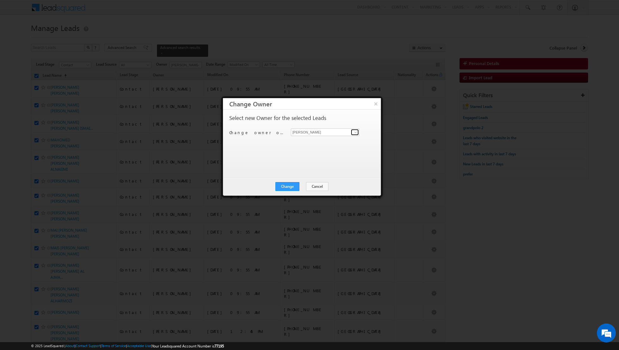
click at [356, 133] on span at bounding box center [355, 132] width 5 height 5
click at [311, 169] on link "Nandhana Anil nandhana.anil@indglobal.ae" at bounding box center [325, 173] width 69 height 12
click at [287, 183] on button "Change" at bounding box center [287, 186] width 24 height 9
click at [302, 186] on button "Close" at bounding box center [303, 186] width 20 height 9
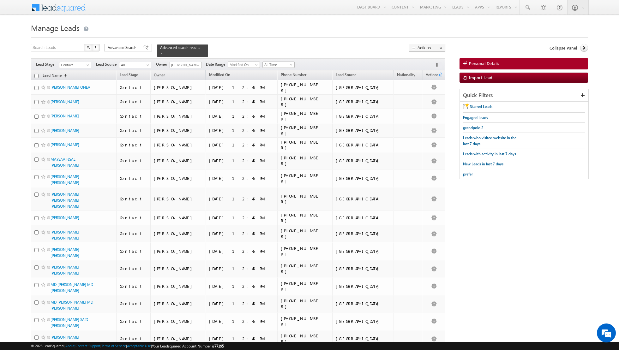
click at [37, 74] on input "checkbox" at bounding box center [36, 76] width 4 height 4
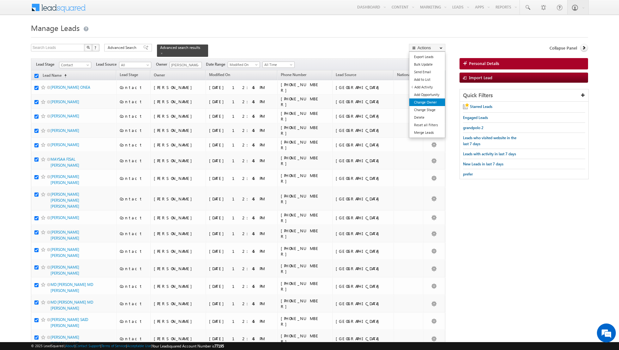
click at [421, 101] on link "Change Owner" at bounding box center [427, 103] width 36 height 8
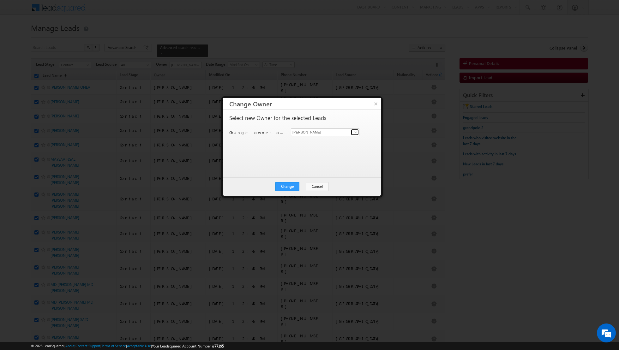
click at [356, 133] on span at bounding box center [355, 132] width 5 height 5
click at [309, 169] on link "[PERSON_NAME] [PERSON_NAME][EMAIL_ADDRESS][PERSON_NAME][DOMAIN_NAME]" at bounding box center [325, 170] width 69 height 12
click at [290, 185] on button "Change" at bounding box center [287, 186] width 24 height 9
click at [301, 185] on button "Close" at bounding box center [303, 186] width 20 height 9
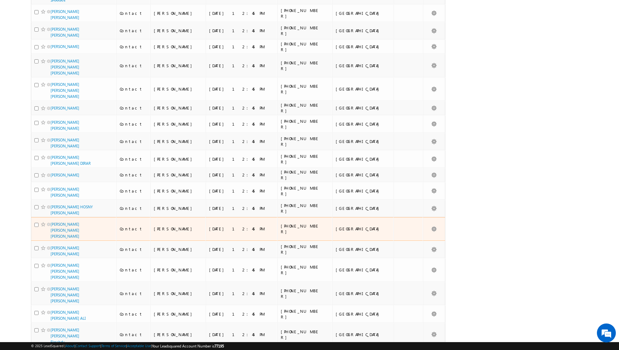
scroll to position [0, 0]
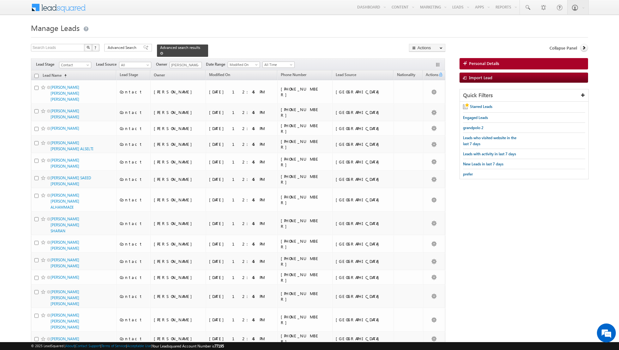
click at [160, 53] on span at bounding box center [161, 53] width 3 height 3
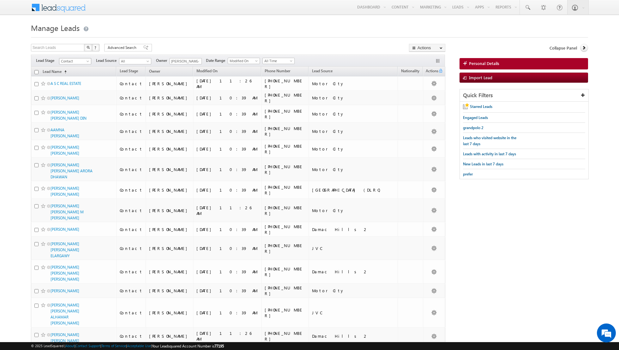
click at [87, 62] on span at bounding box center [88, 62] width 5 height 5
click at [77, 81] on link "Prospect" at bounding box center [75, 80] width 32 height 6
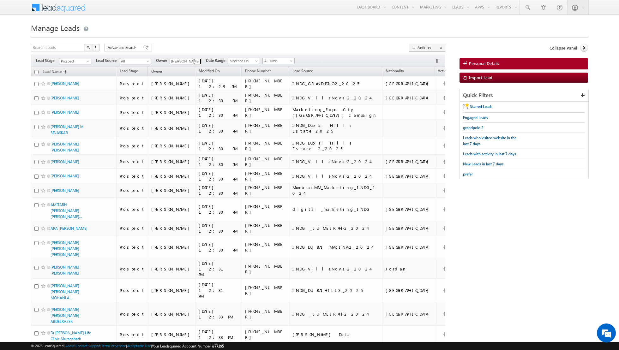
click at [193, 64] on link at bounding box center [197, 61] width 8 height 6
click at [182, 107] on link "Shaurya Purohit shaurya.purohit@indglobal.ae" at bounding box center [201, 110] width 63 height 12
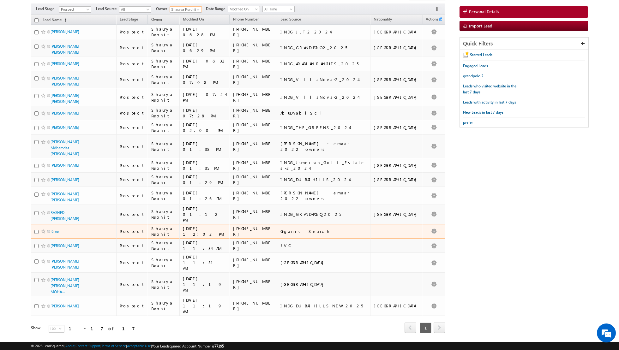
scroll to position [0, 0]
